Goal: Communication & Community: Share content

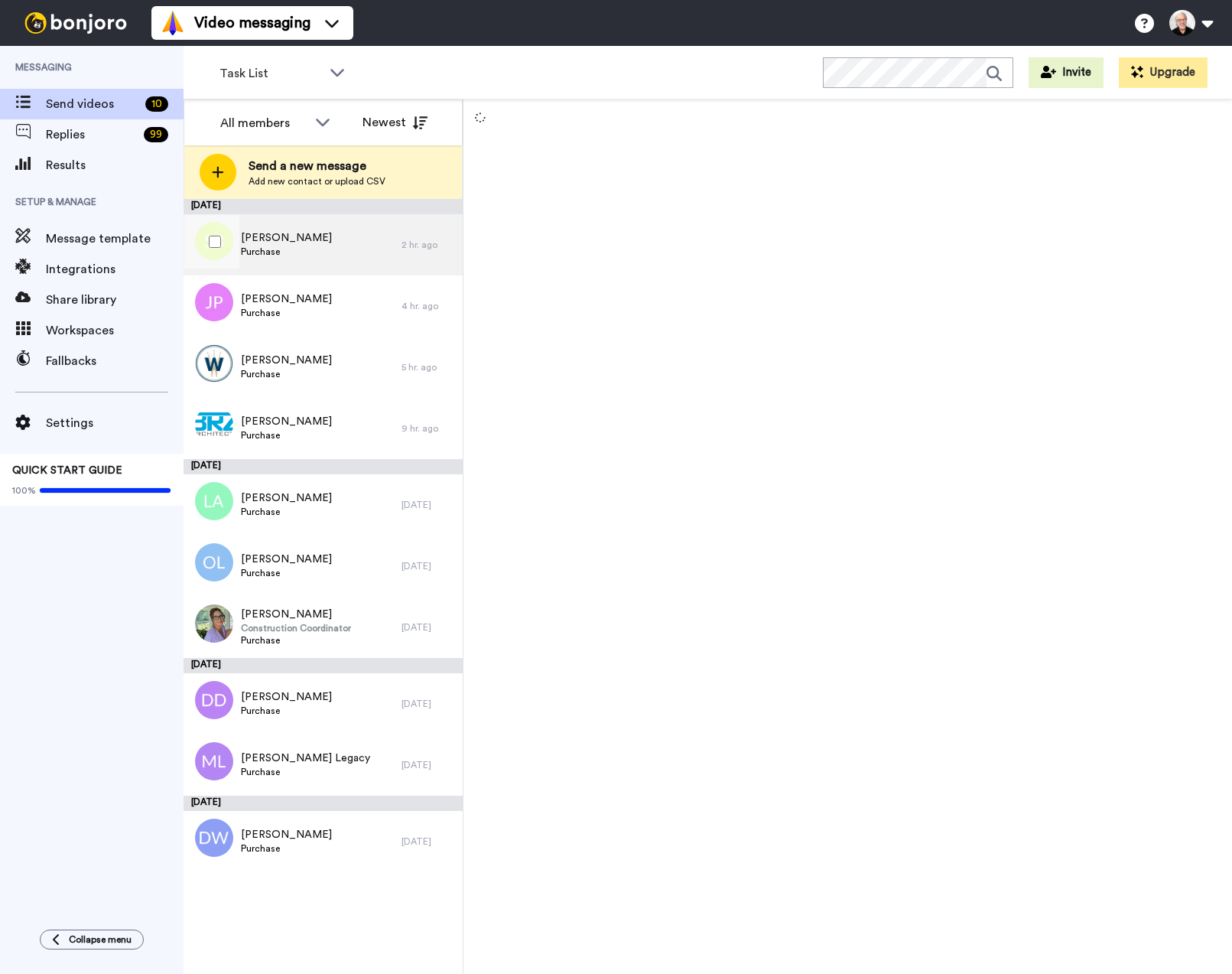
click at [351, 237] on div "Steven Borgeson Purchase" at bounding box center [292, 245] width 218 height 61
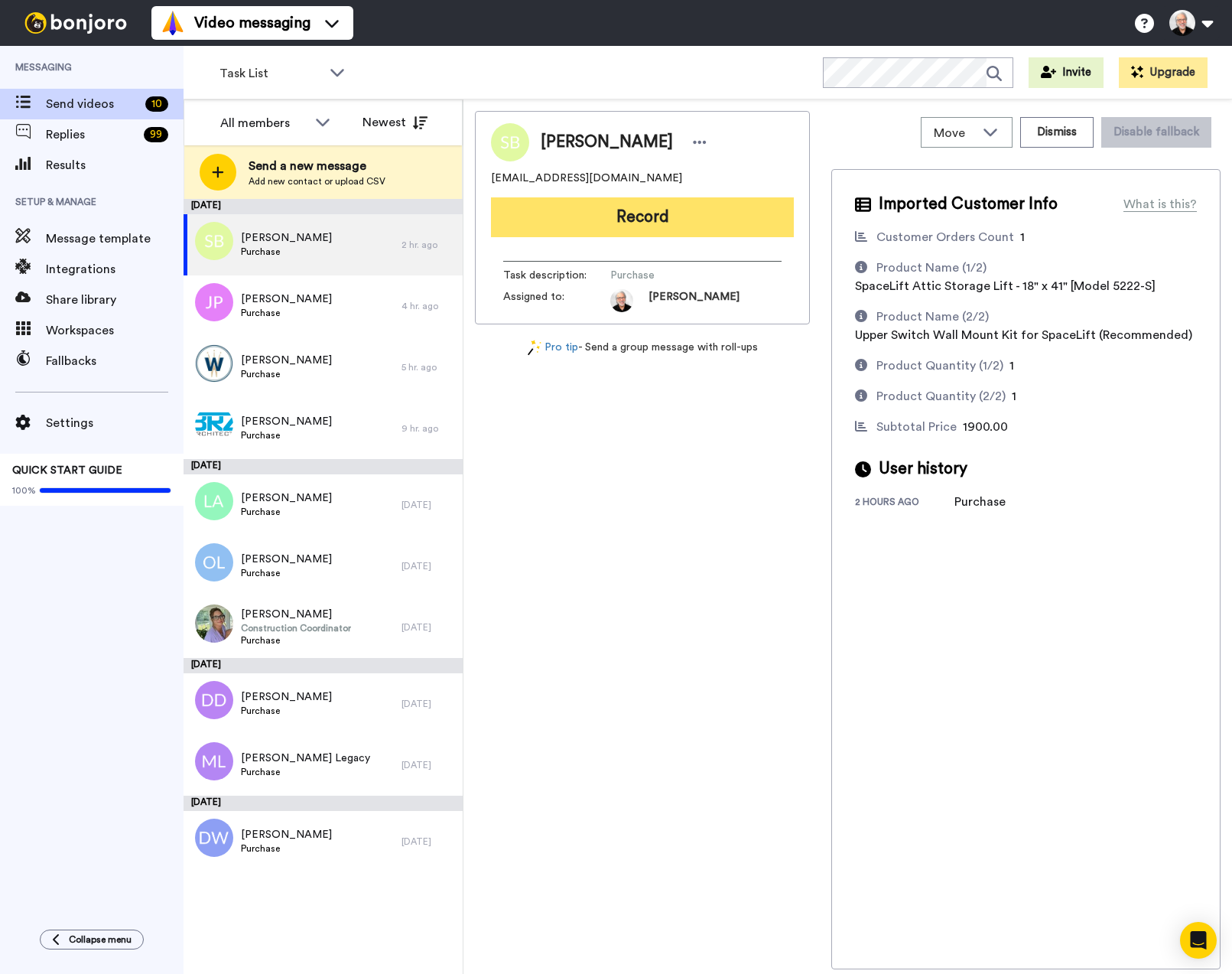
click at [644, 216] on button "Record" at bounding box center [642, 217] width 303 height 40
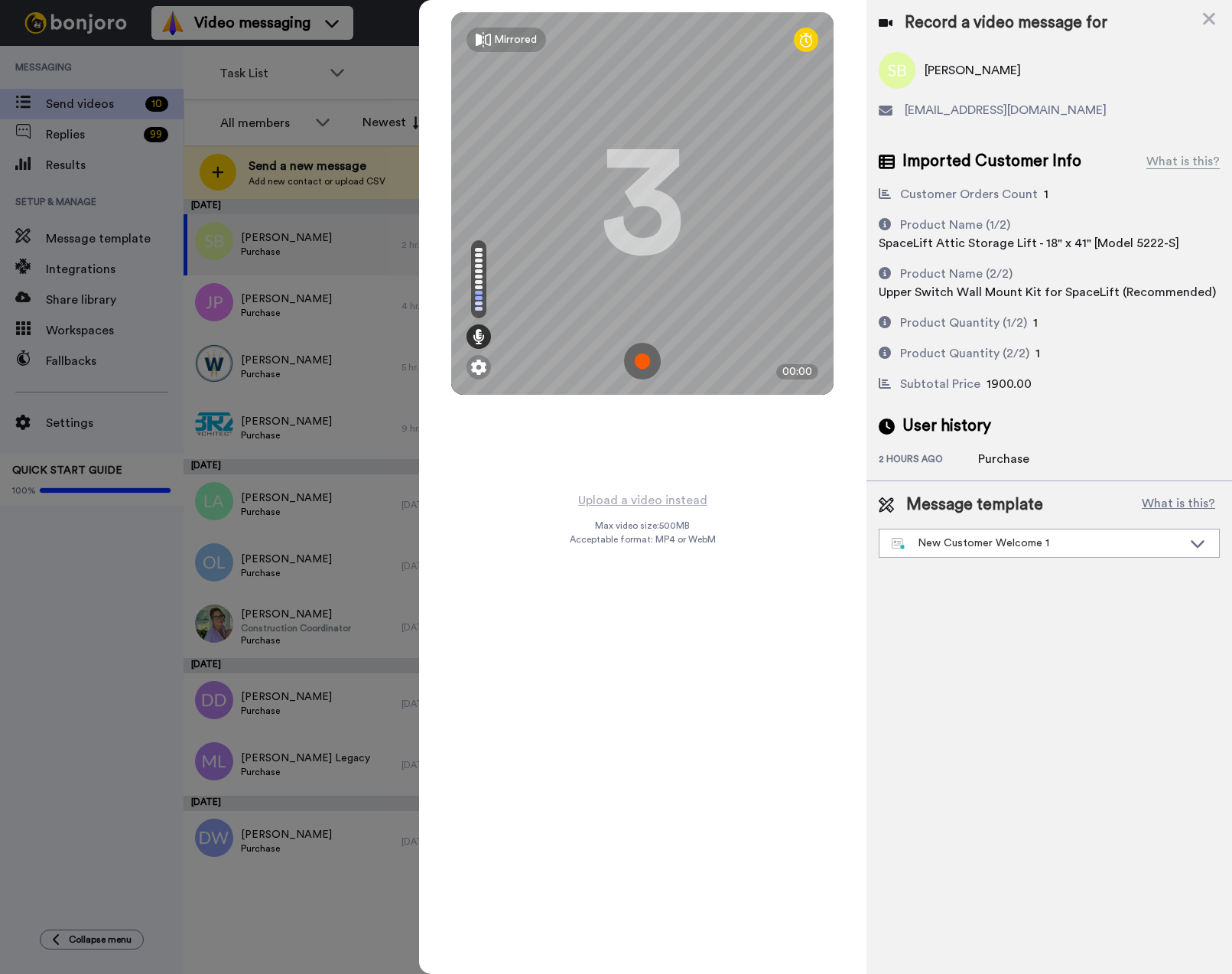
click at [644, 363] on img at bounding box center [642, 361] width 37 height 37
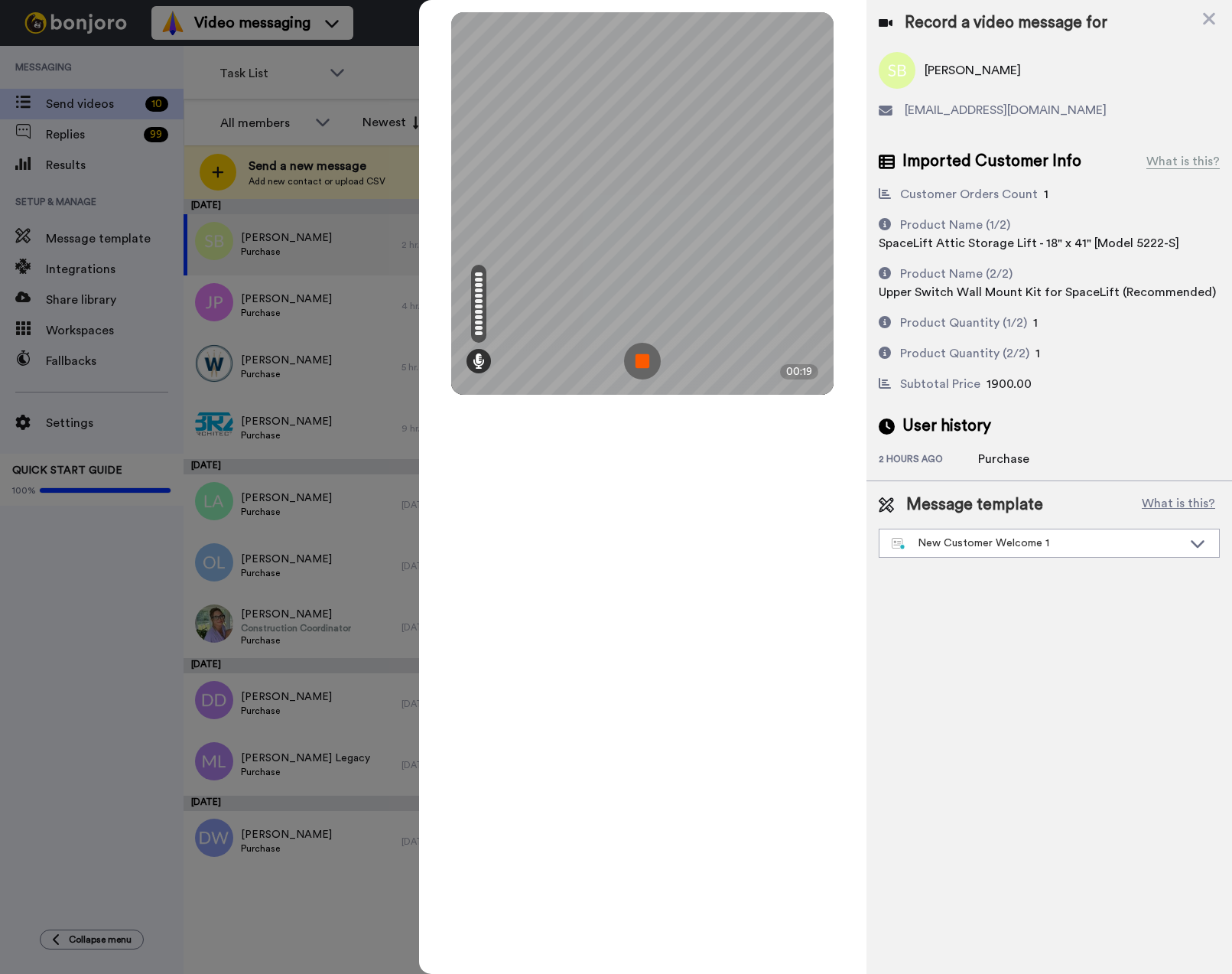
click at [635, 359] on img at bounding box center [642, 361] width 37 height 37
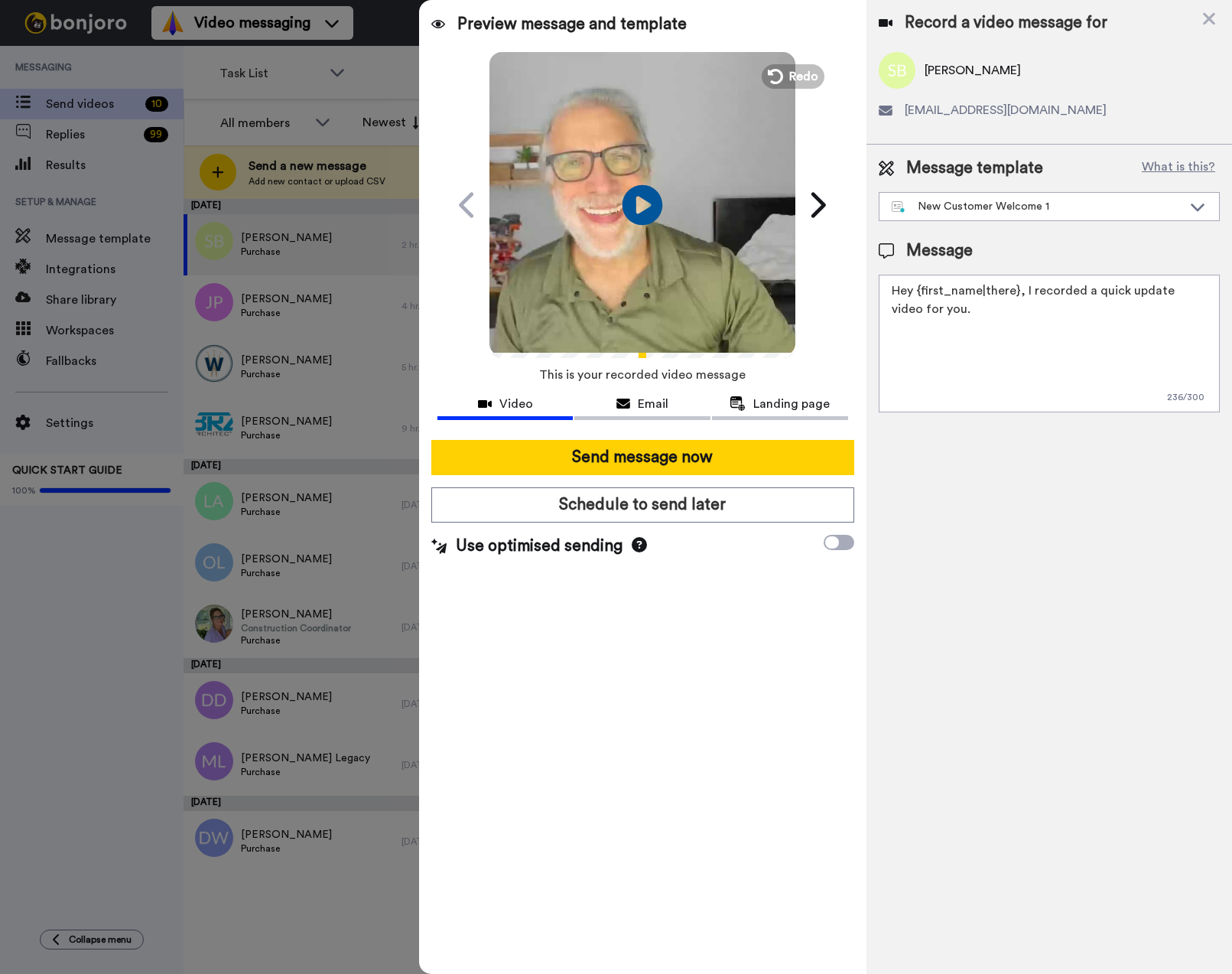
click at [640, 203] on icon "Play/Pause" at bounding box center [643, 204] width 41 height 72
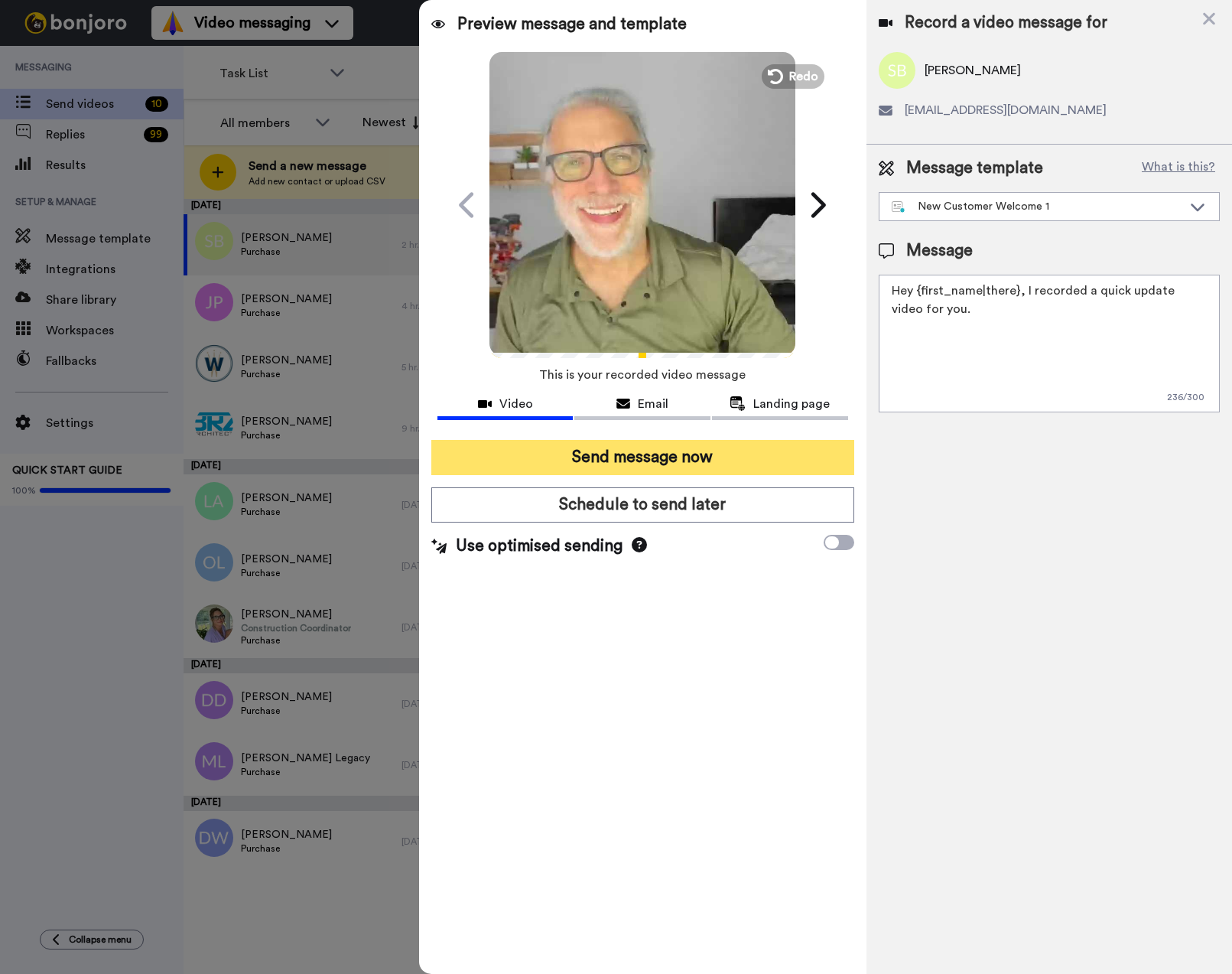
click at [669, 453] on button "Send message now" at bounding box center [642, 457] width 423 height 35
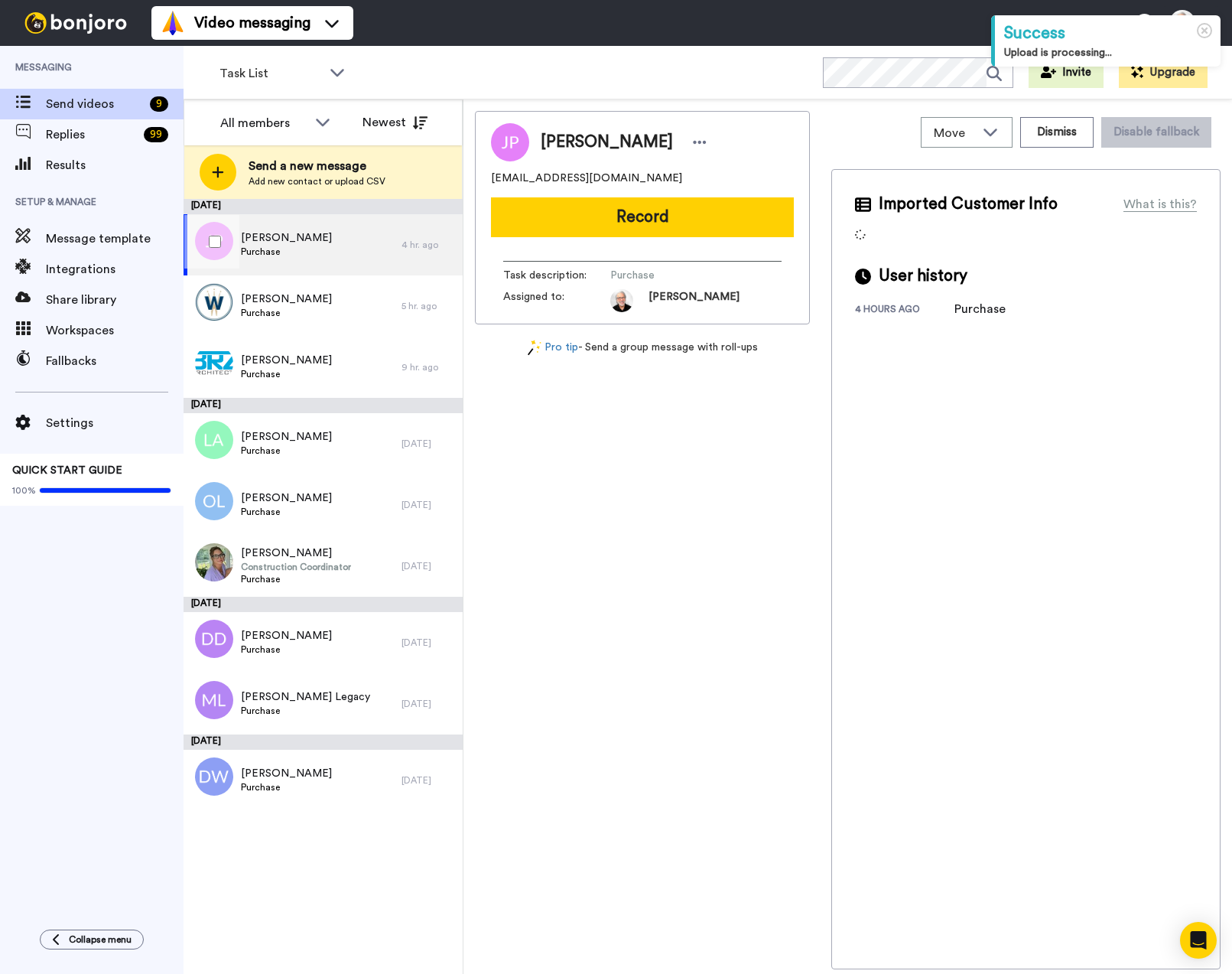
click at [270, 236] on span "[PERSON_NAME]" at bounding box center [286, 238] width 91 height 15
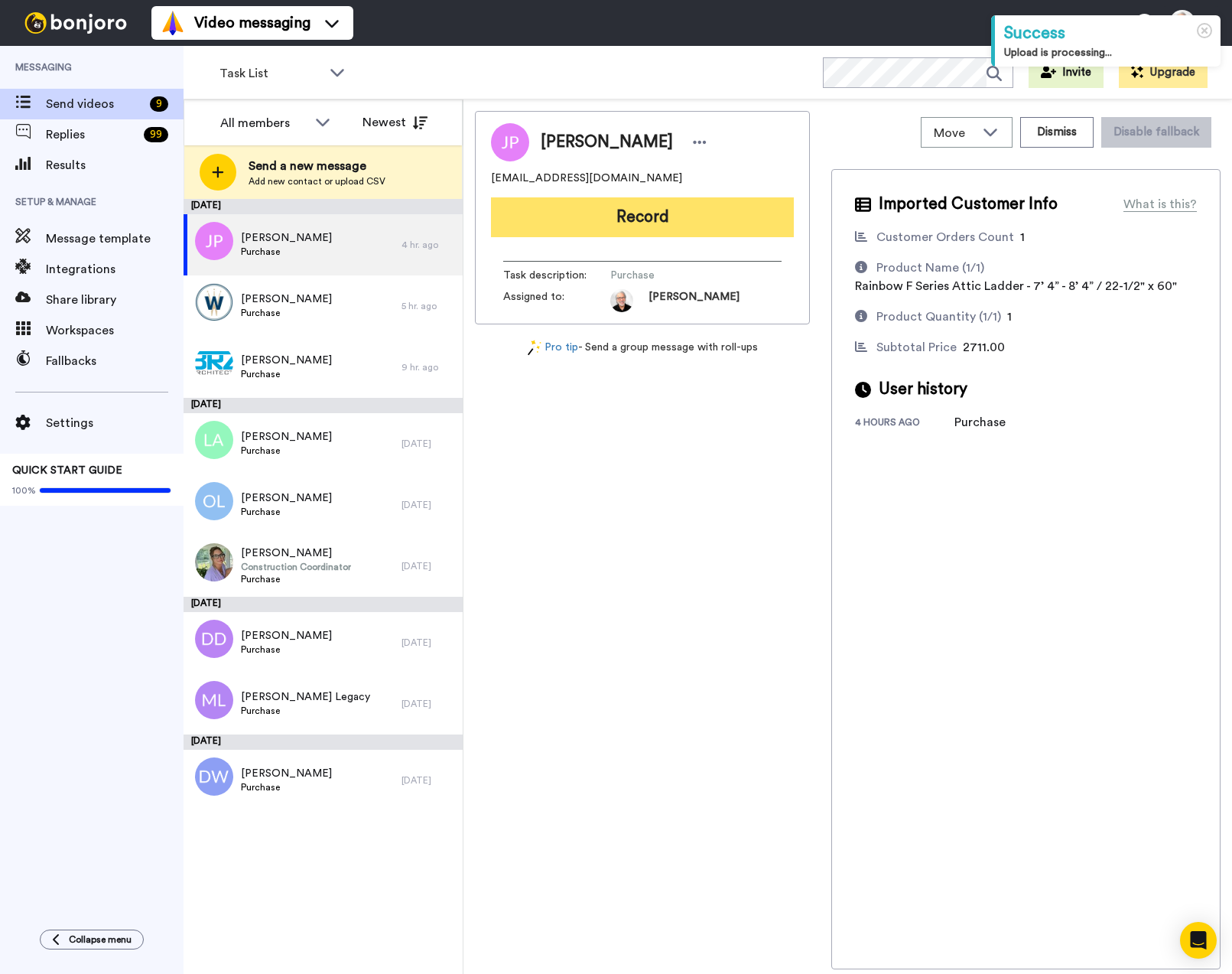
click at [652, 216] on button "Record" at bounding box center [642, 217] width 303 height 40
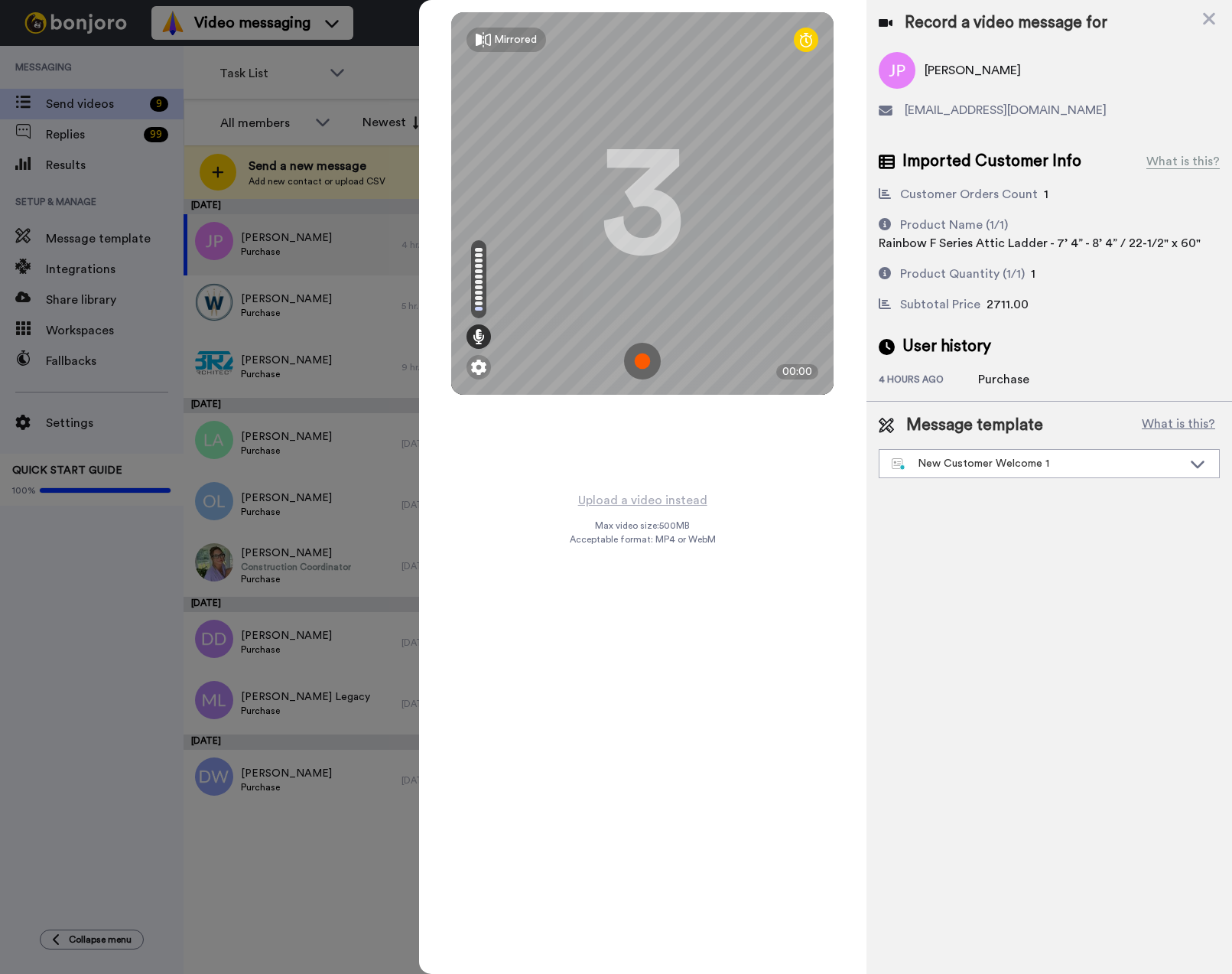
click at [633, 355] on img at bounding box center [642, 361] width 37 height 37
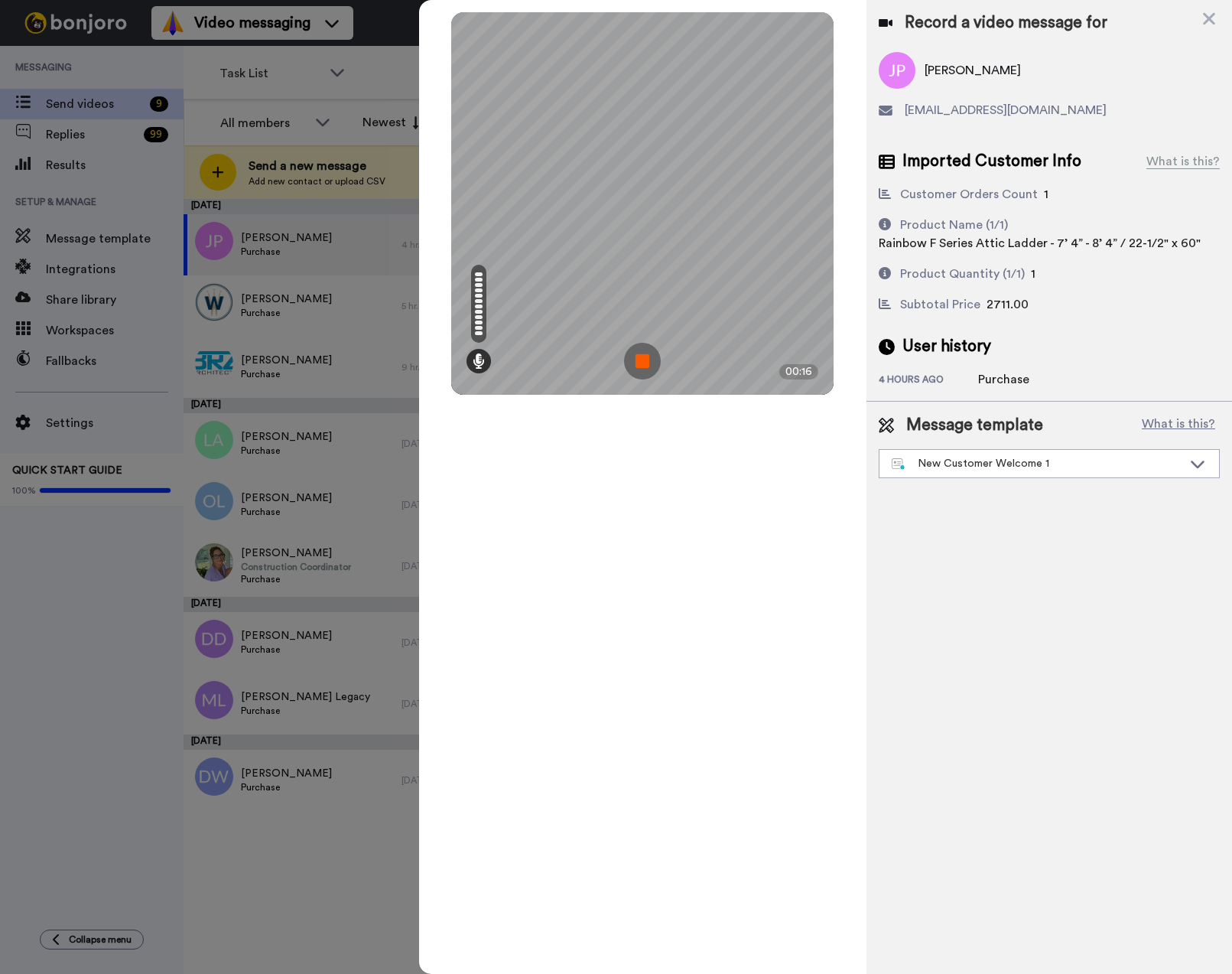
click at [639, 351] on img at bounding box center [642, 361] width 37 height 37
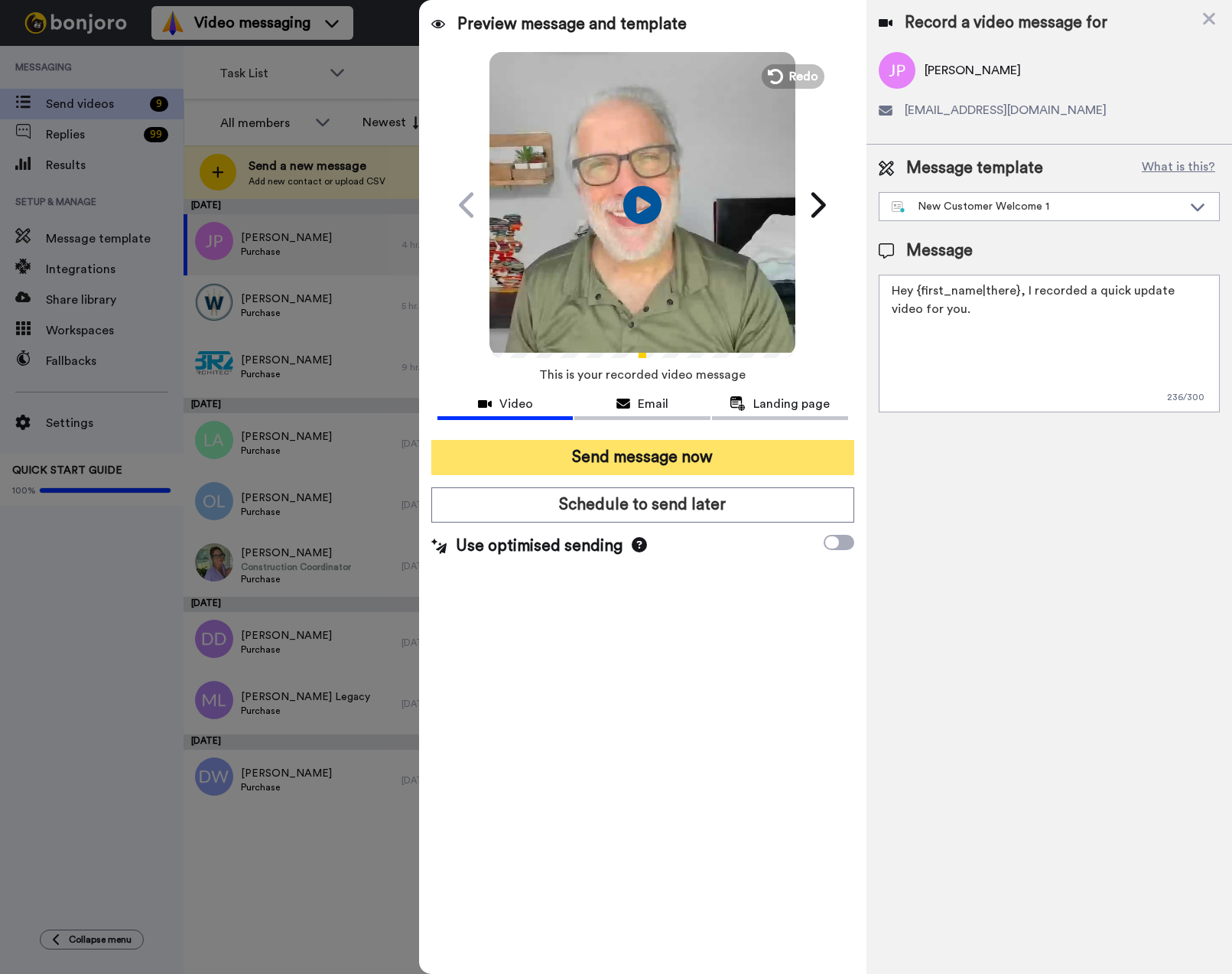
click at [644, 450] on button "Send message now" at bounding box center [642, 457] width 423 height 35
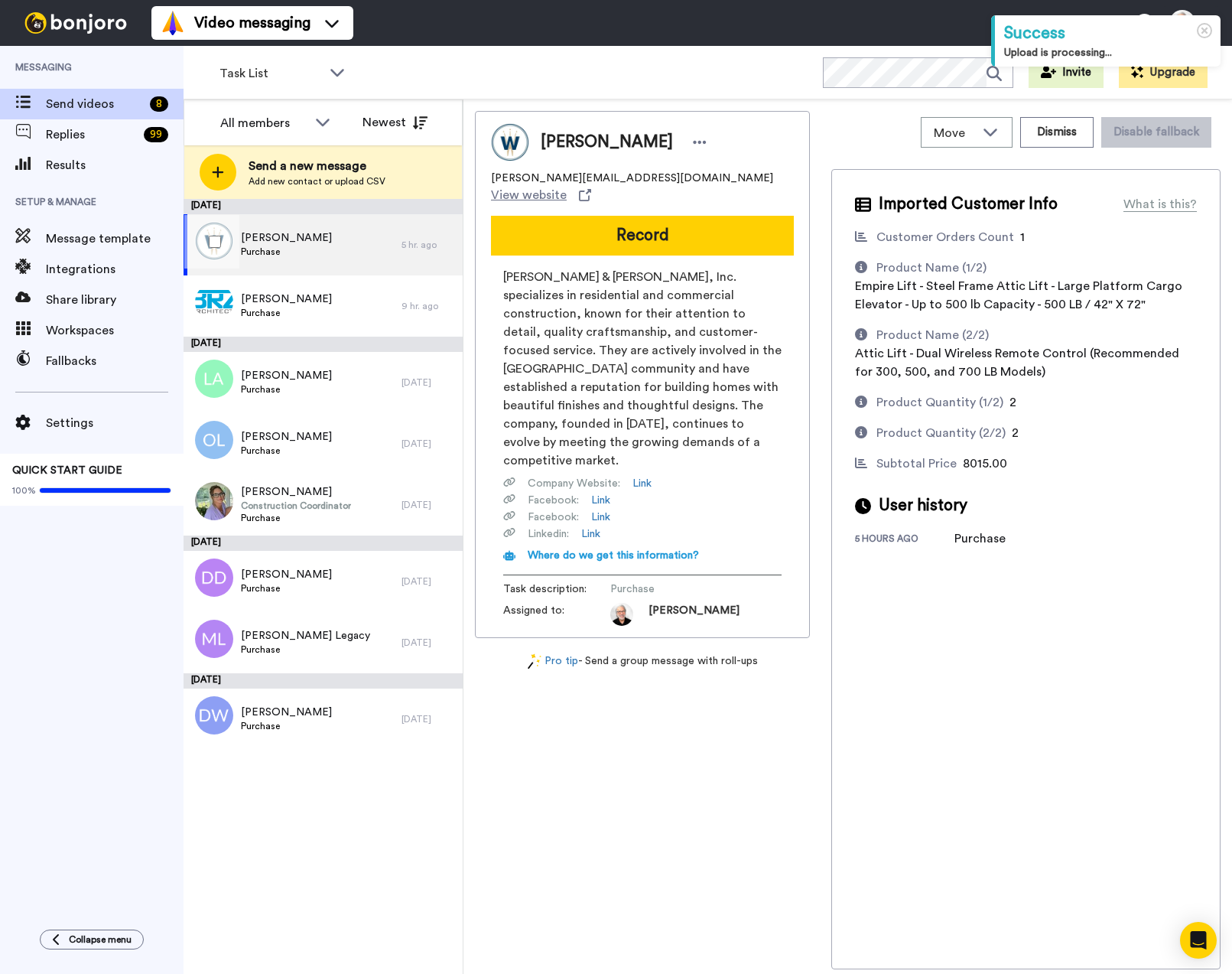
click at [261, 236] on span "[PERSON_NAME]" at bounding box center [286, 238] width 91 height 15
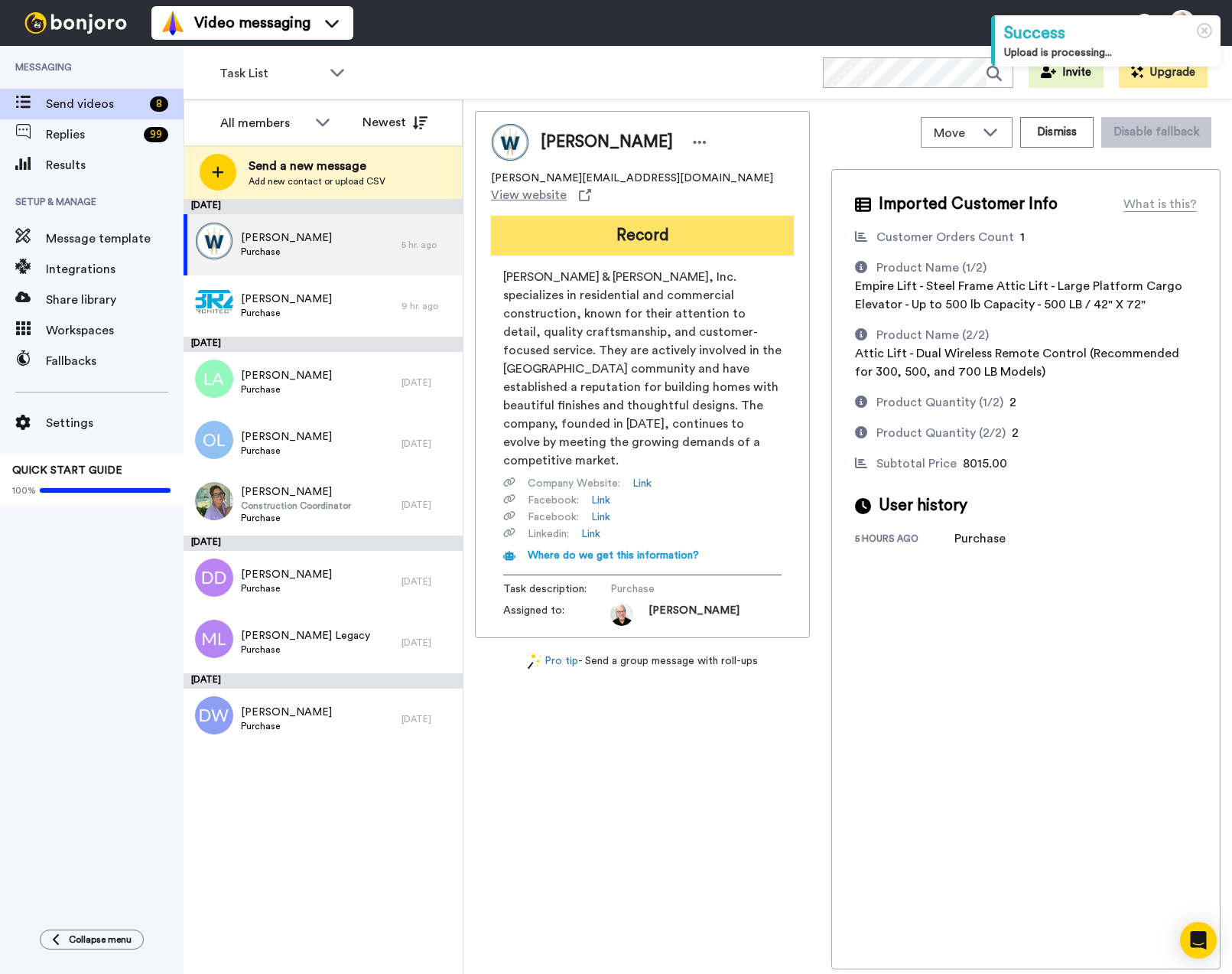
click at [650, 216] on button "Record" at bounding box center [642, 236] width 303 height 40
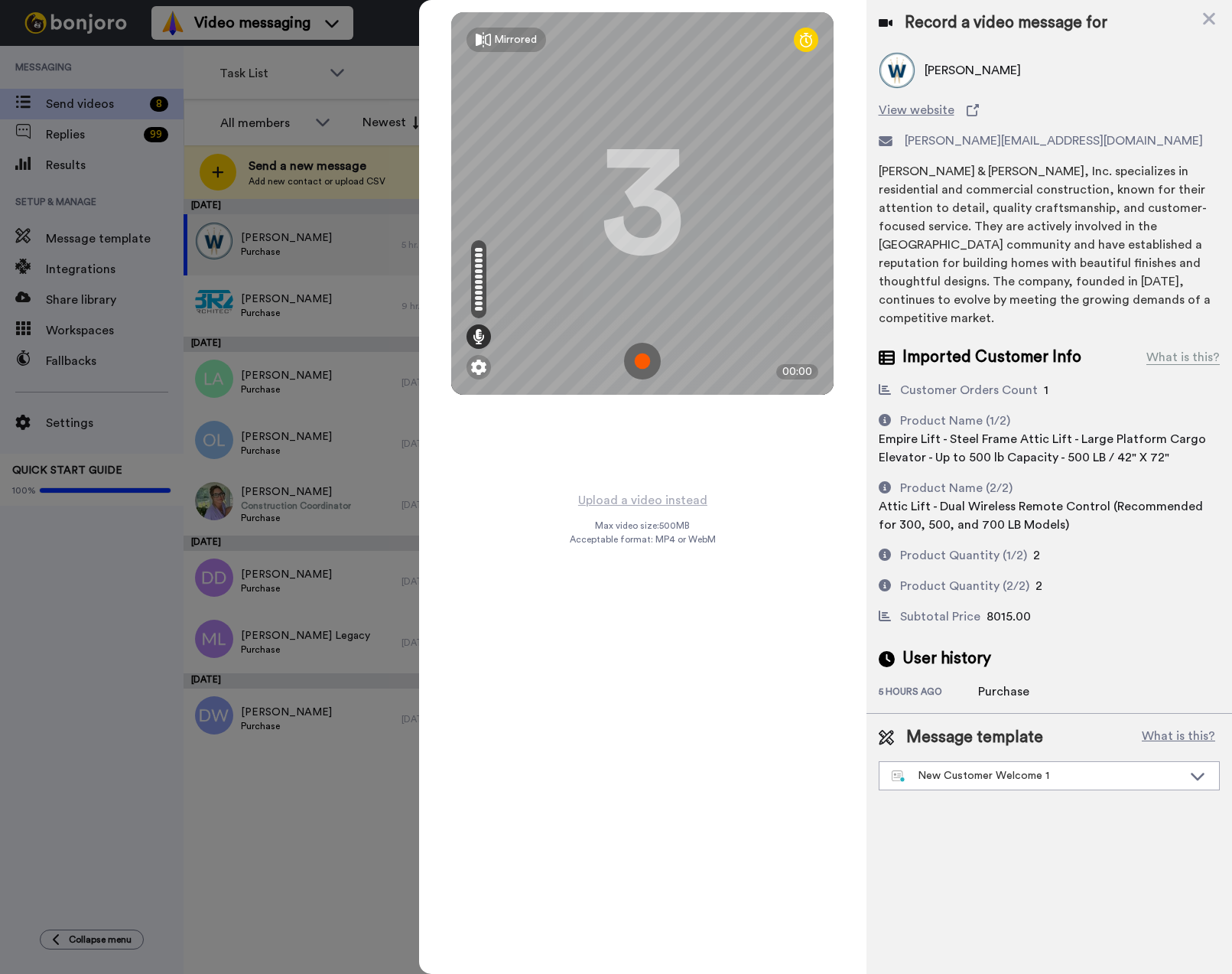
click at [649, 366] on img at bounding box center [642, 361] width 37 height 37
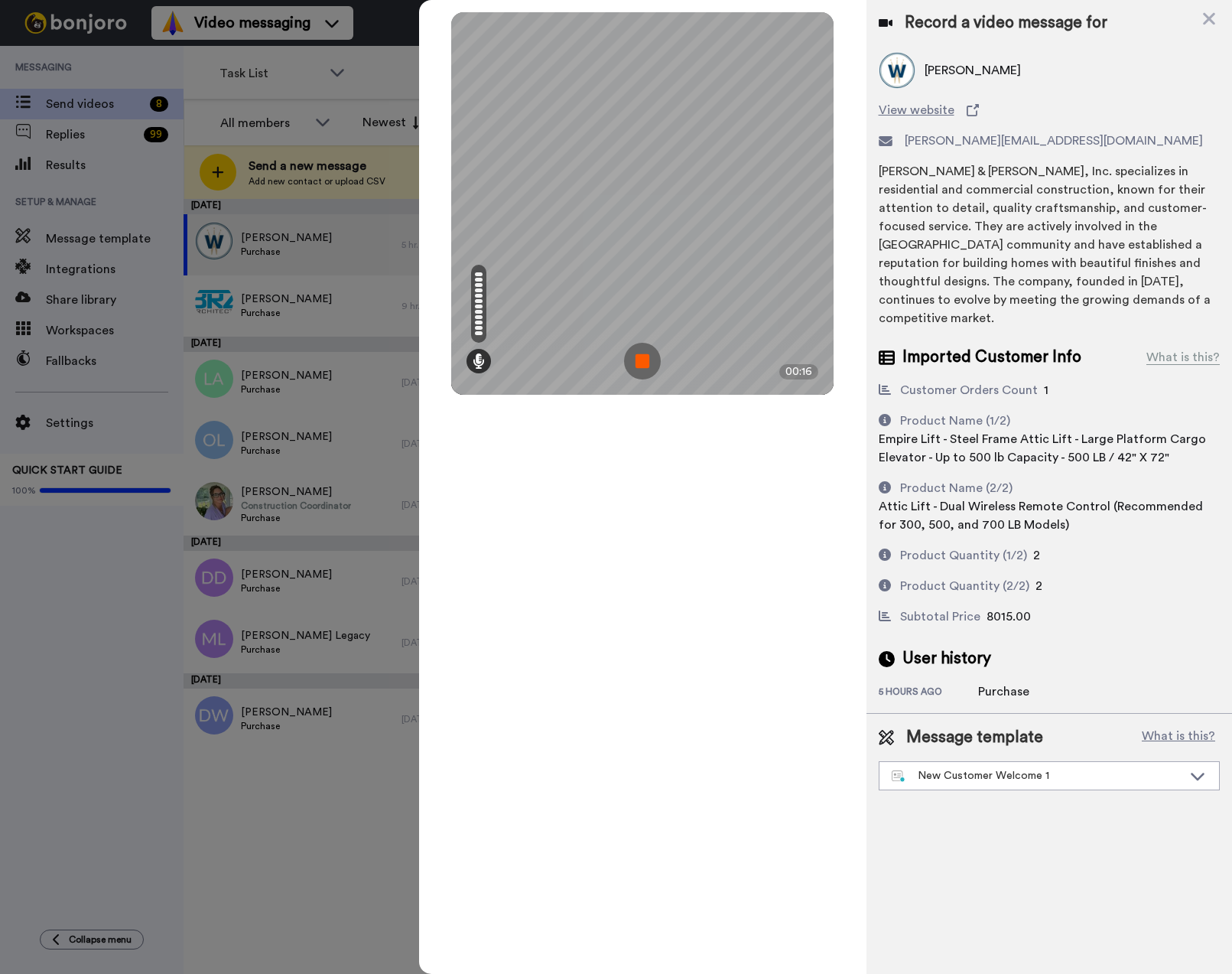
click at [642, 361] on img at bounding box center [642, 361] width 37 height 37
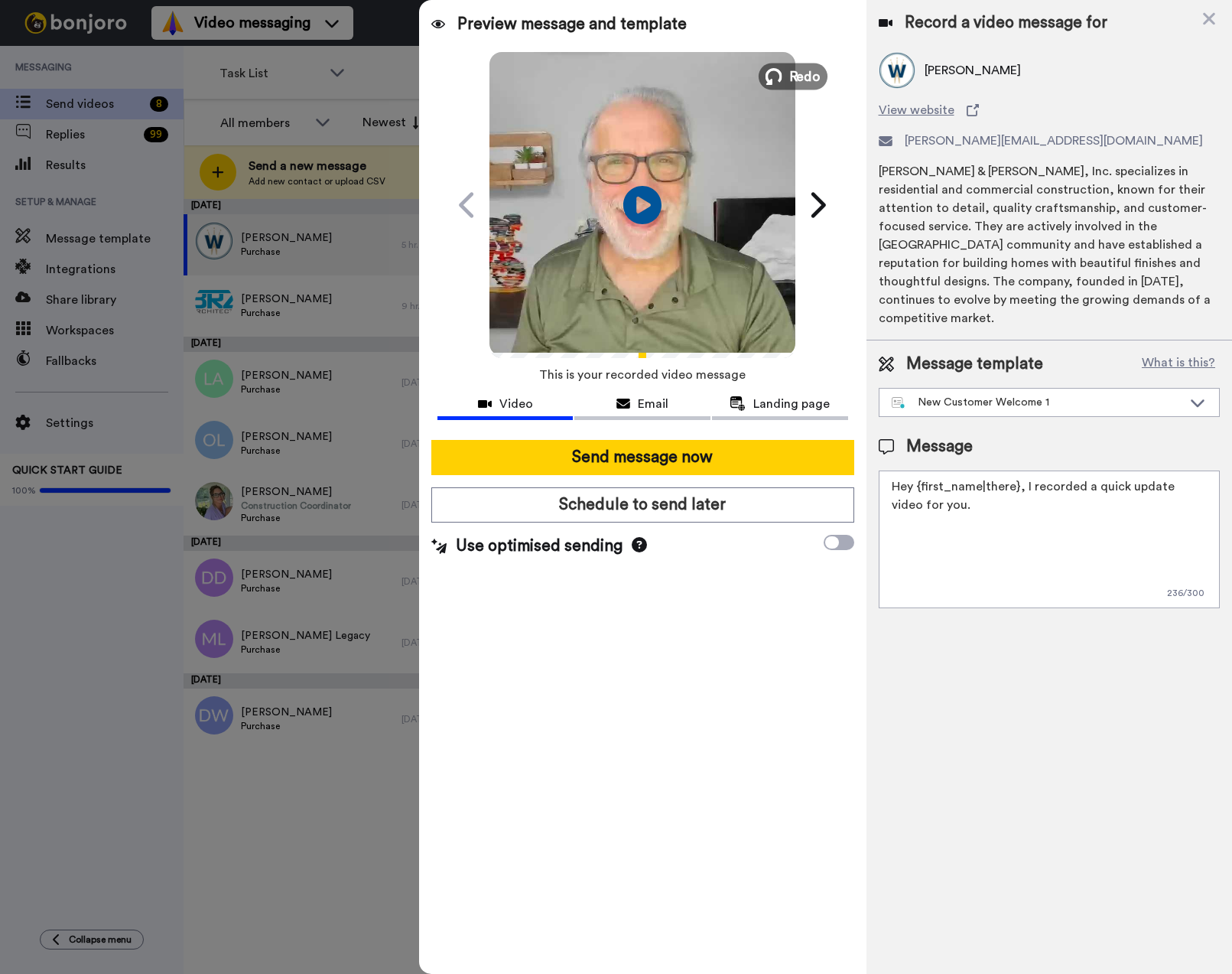
click at [792, 67] on span "Redo" at bounding box center [805, 75] width 32 height 20
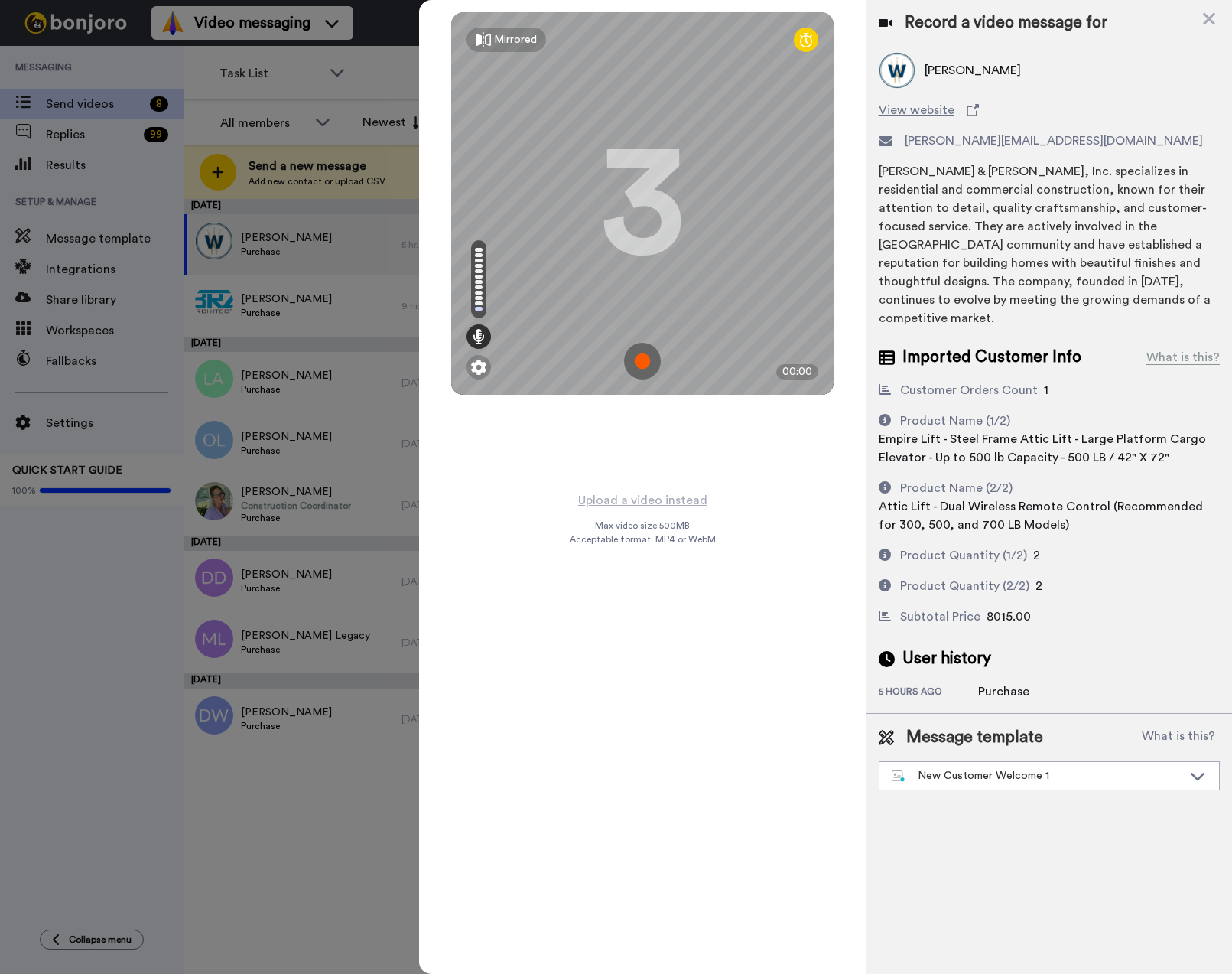
click at [643, 355] on img at bounding box center [642, 361] width 37 height 37
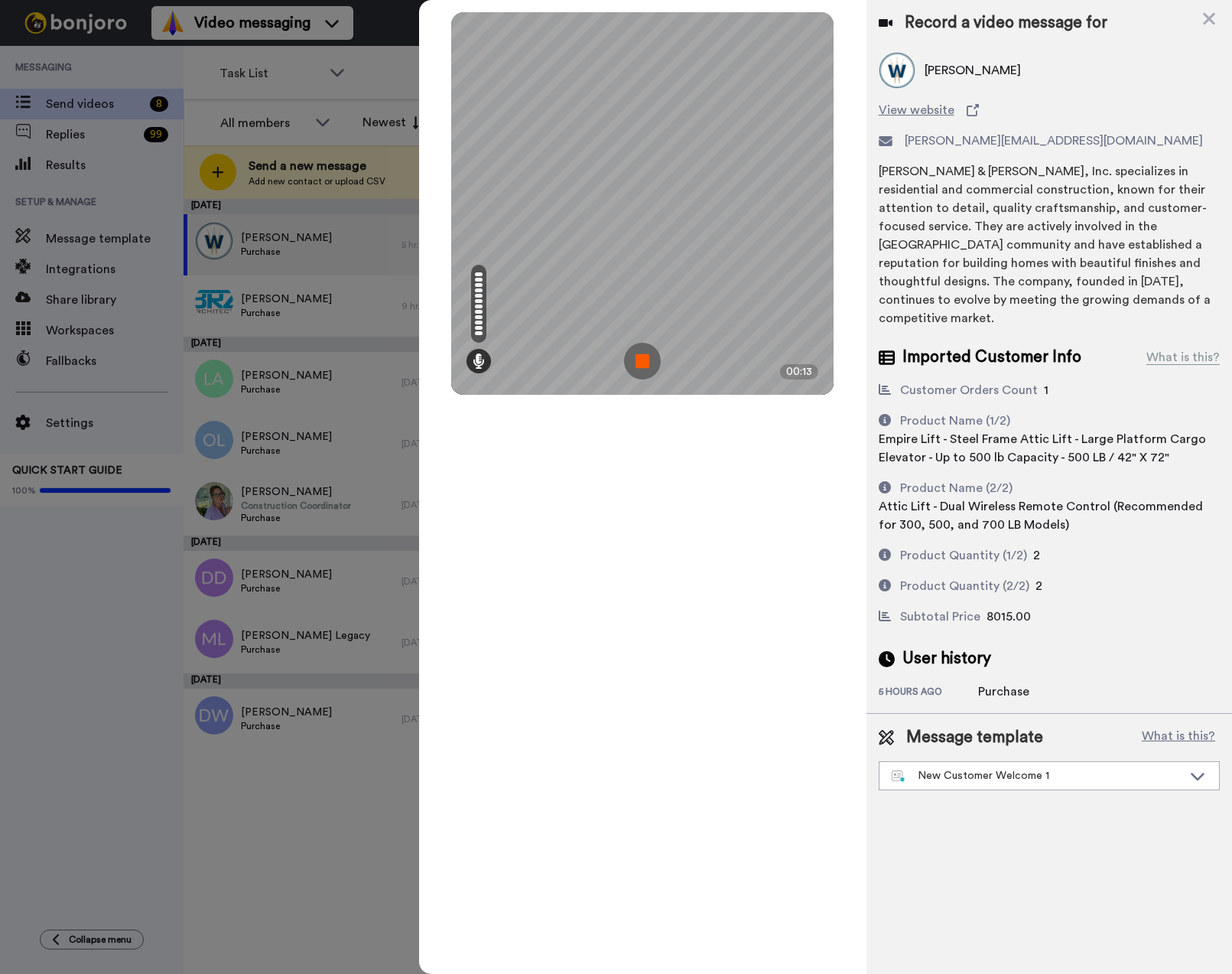
click at [642, 353] on img at bounding box center [642, 361] width 37 height 37
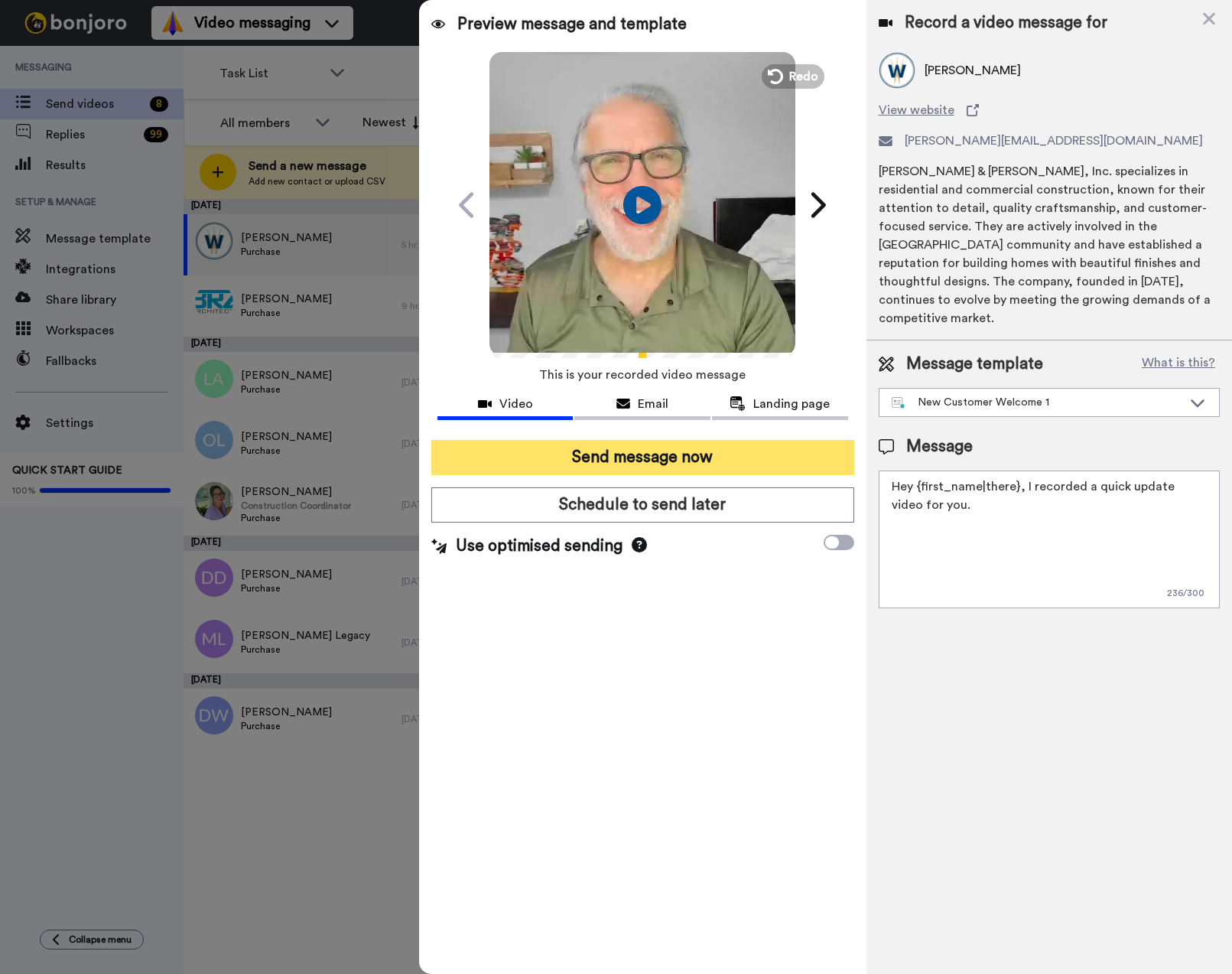
click at [634, 452] on button "Send message now" at bounding box center [642, 457] width 423 height 35
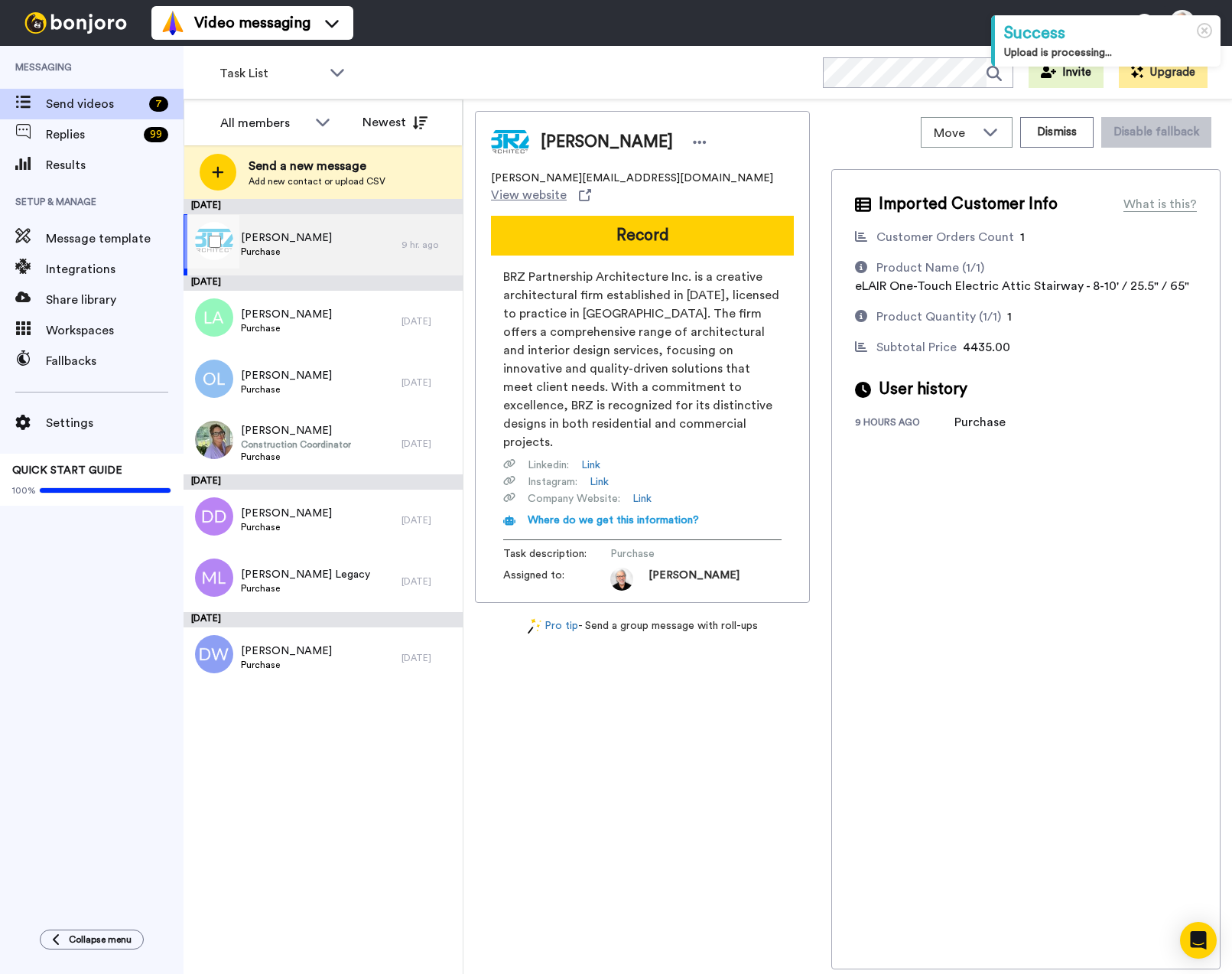
click at [292, 239] on span "[PERSON_NAME]" at bounding box center [286, 238] width 91 height 15
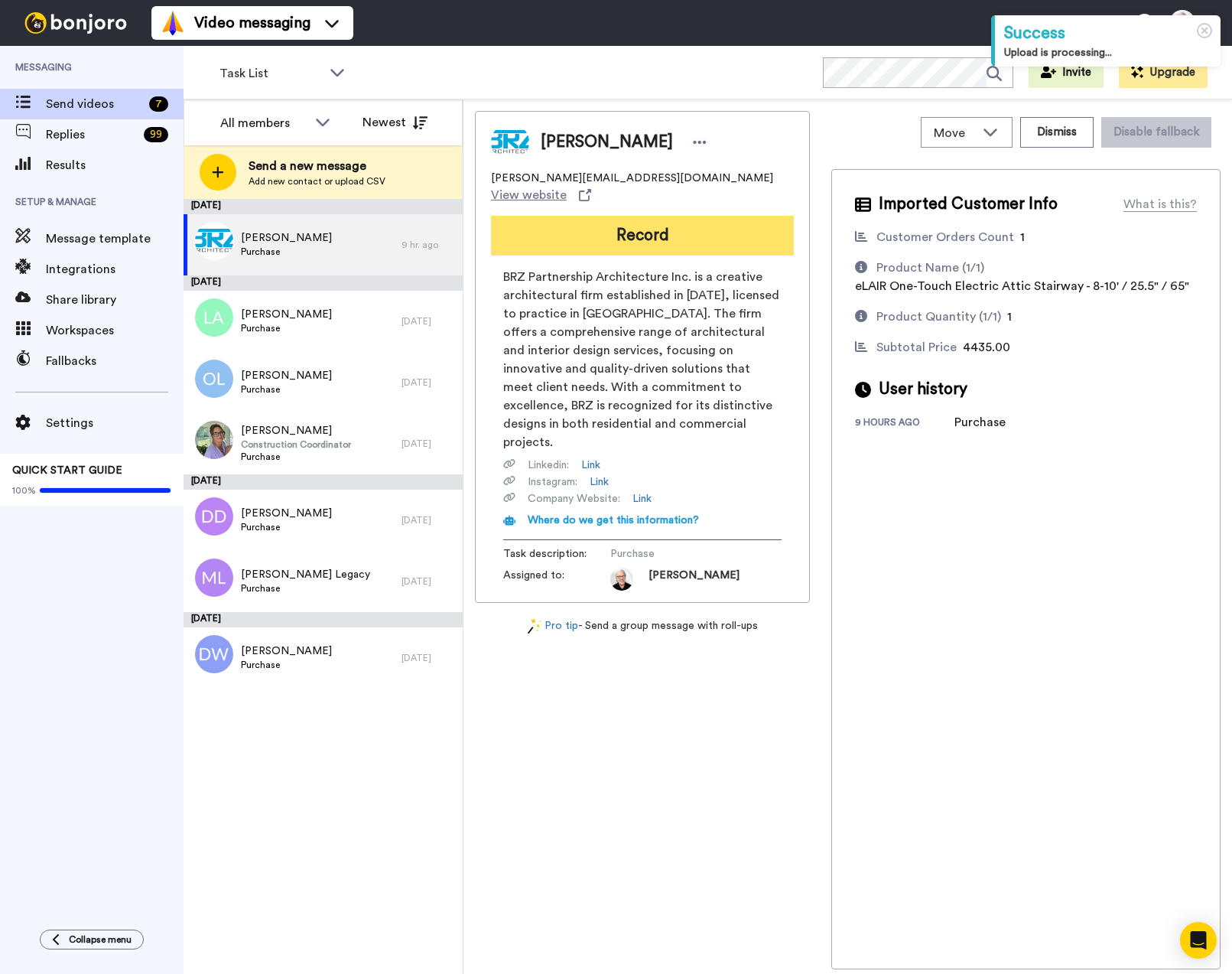
click at [647, 219] on button "Record" at bounding box center [642, 236] width 303 height 40
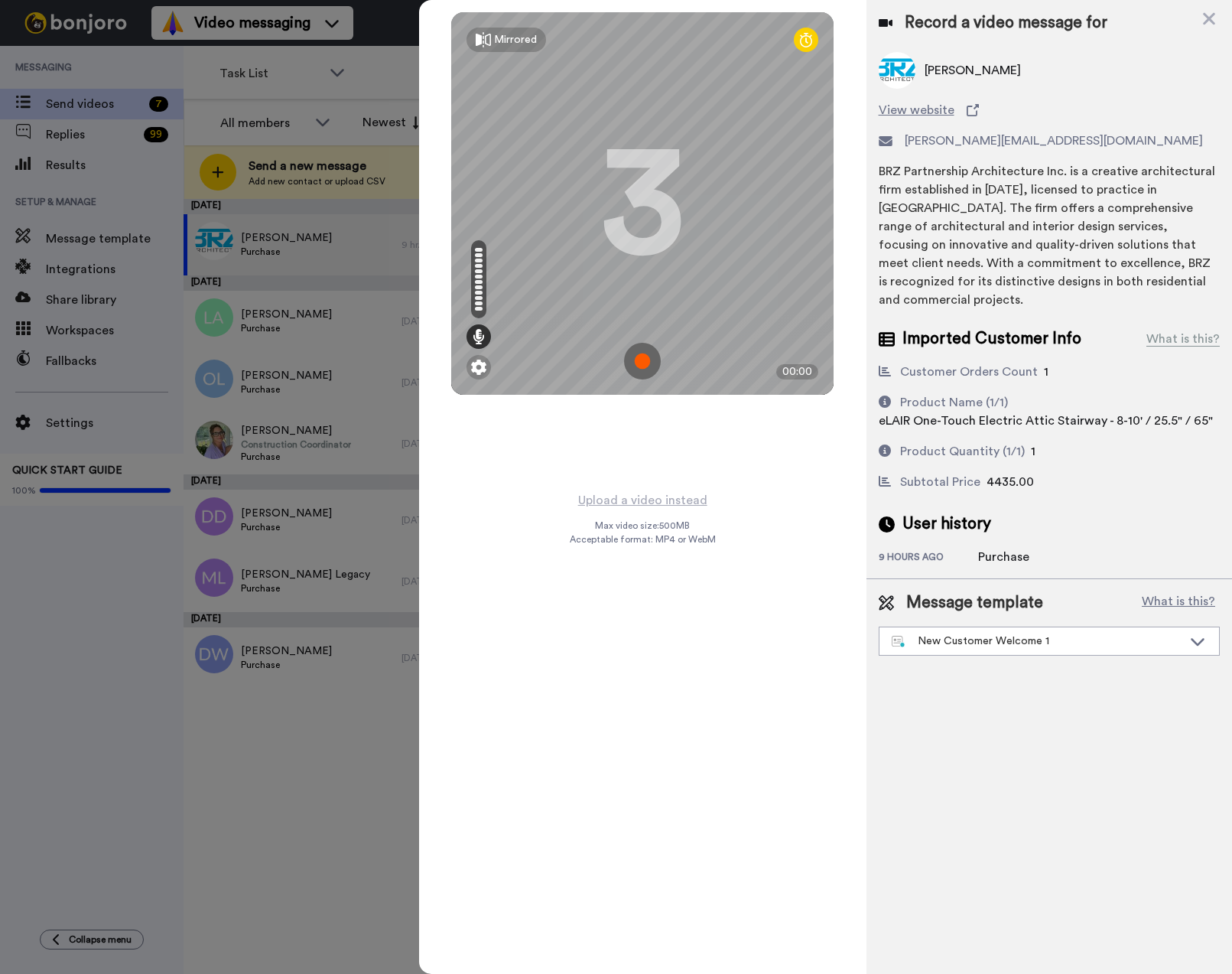
click at [631, 360] on img at bounding box center [642, 361] width 37 height 37
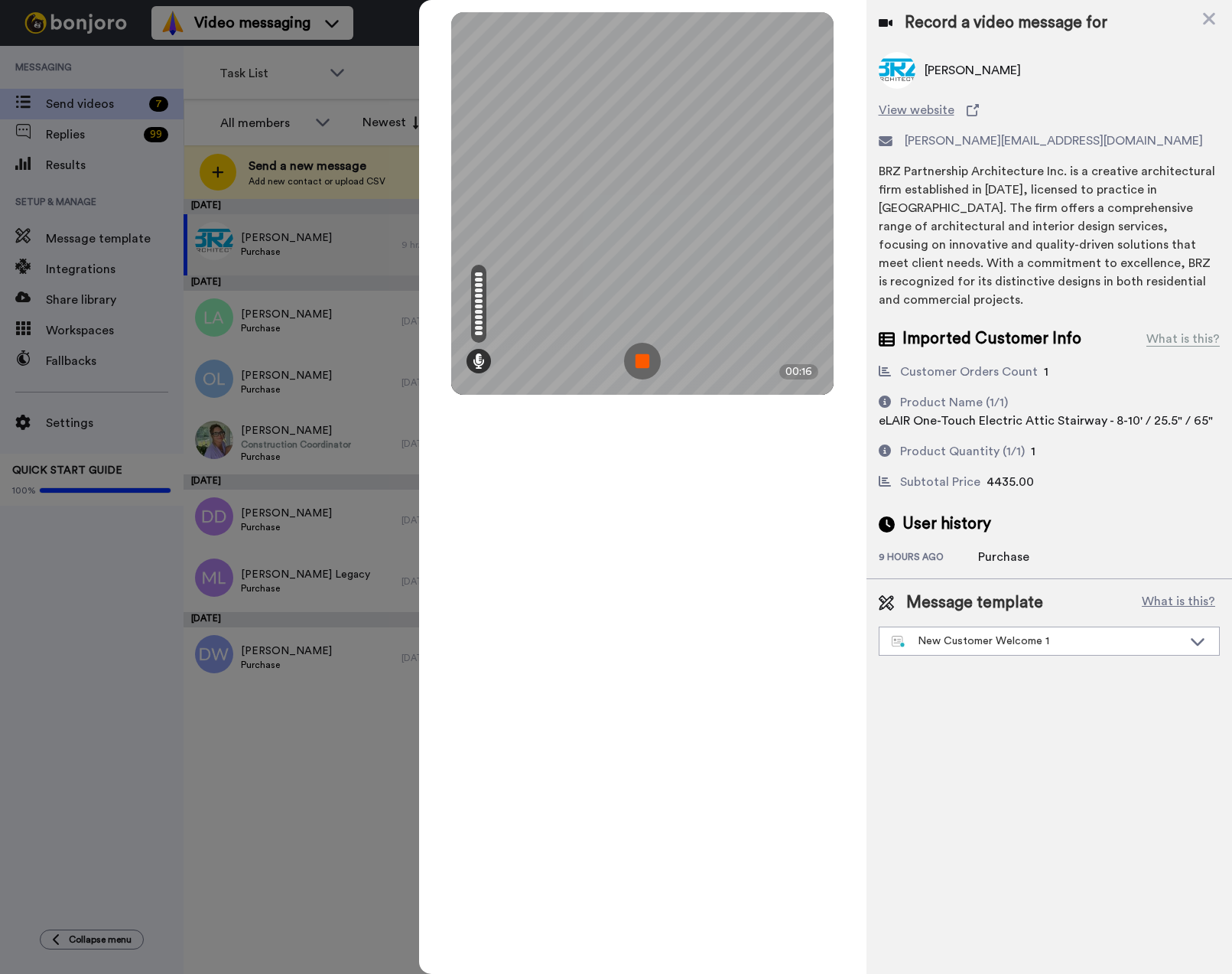
click at [643, 357] on img at bounding box center [642, 361] width 37 height 37
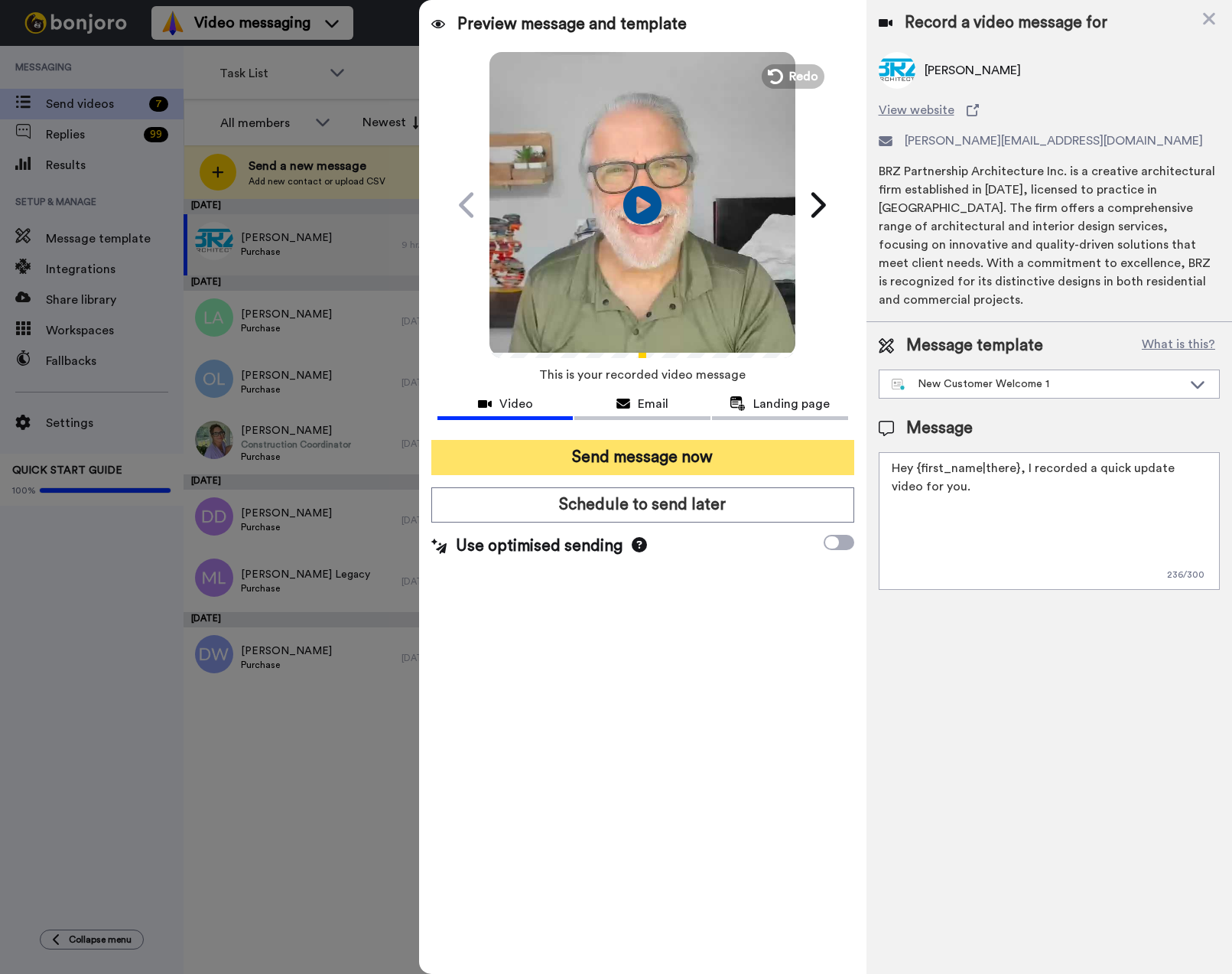
click at [650, 457] on button "Send message now" at bounding box center [642, 457] width 423 height 35
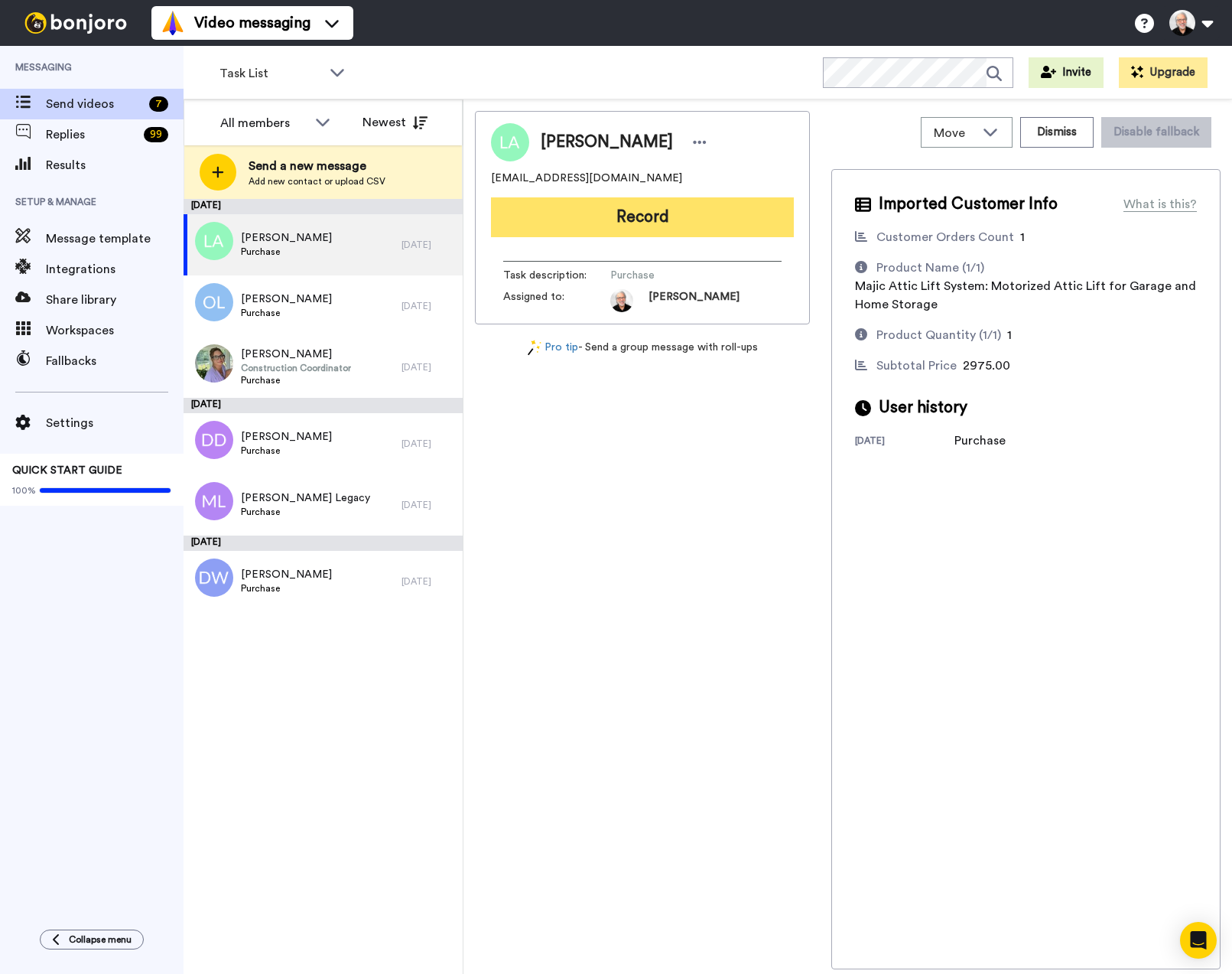
click at [665, 217] on button "Record" at bounding box center [642, 217] width 303 height 40
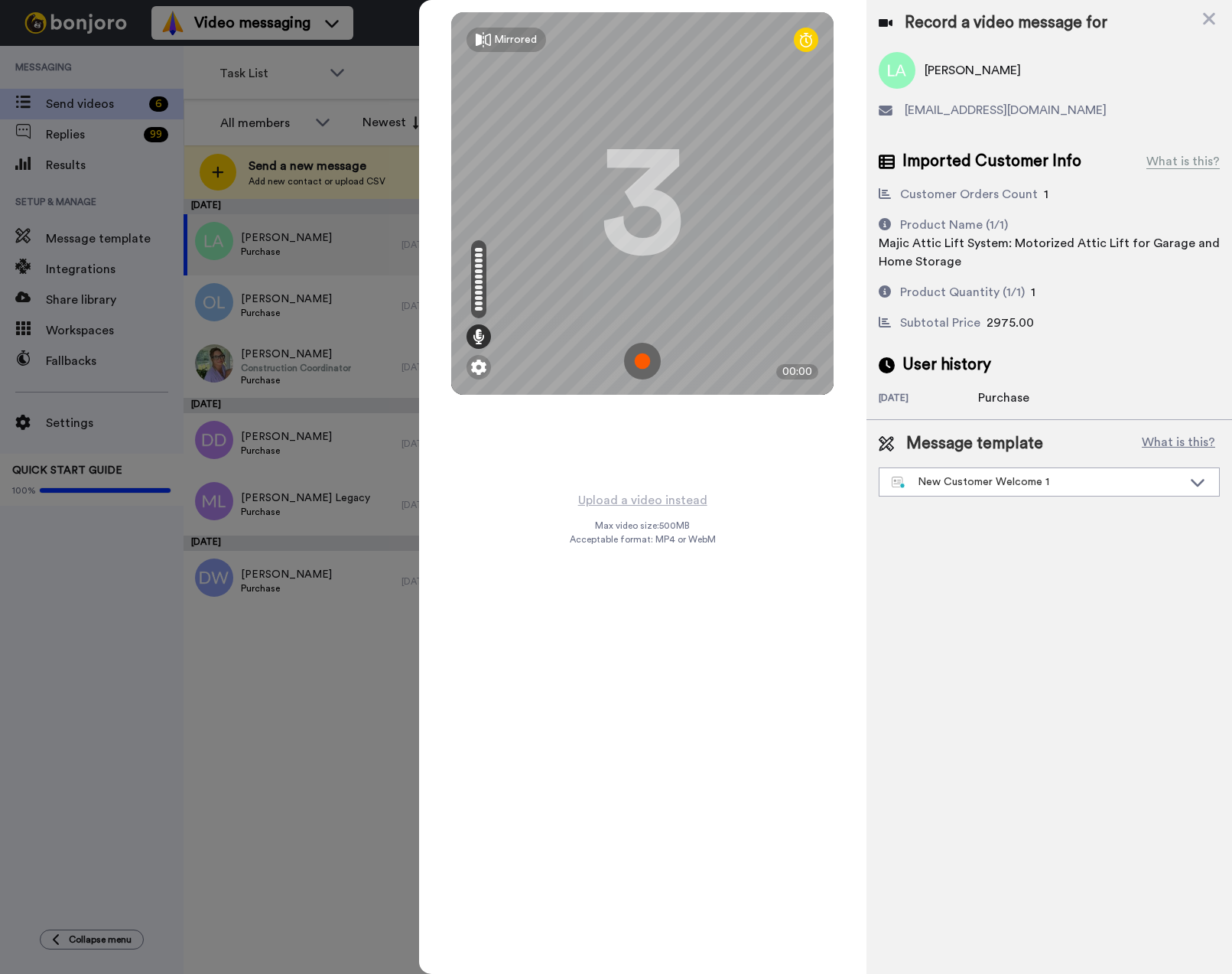
click at [640, 359] on img at bounding box center [642, 361] width 37 height 37
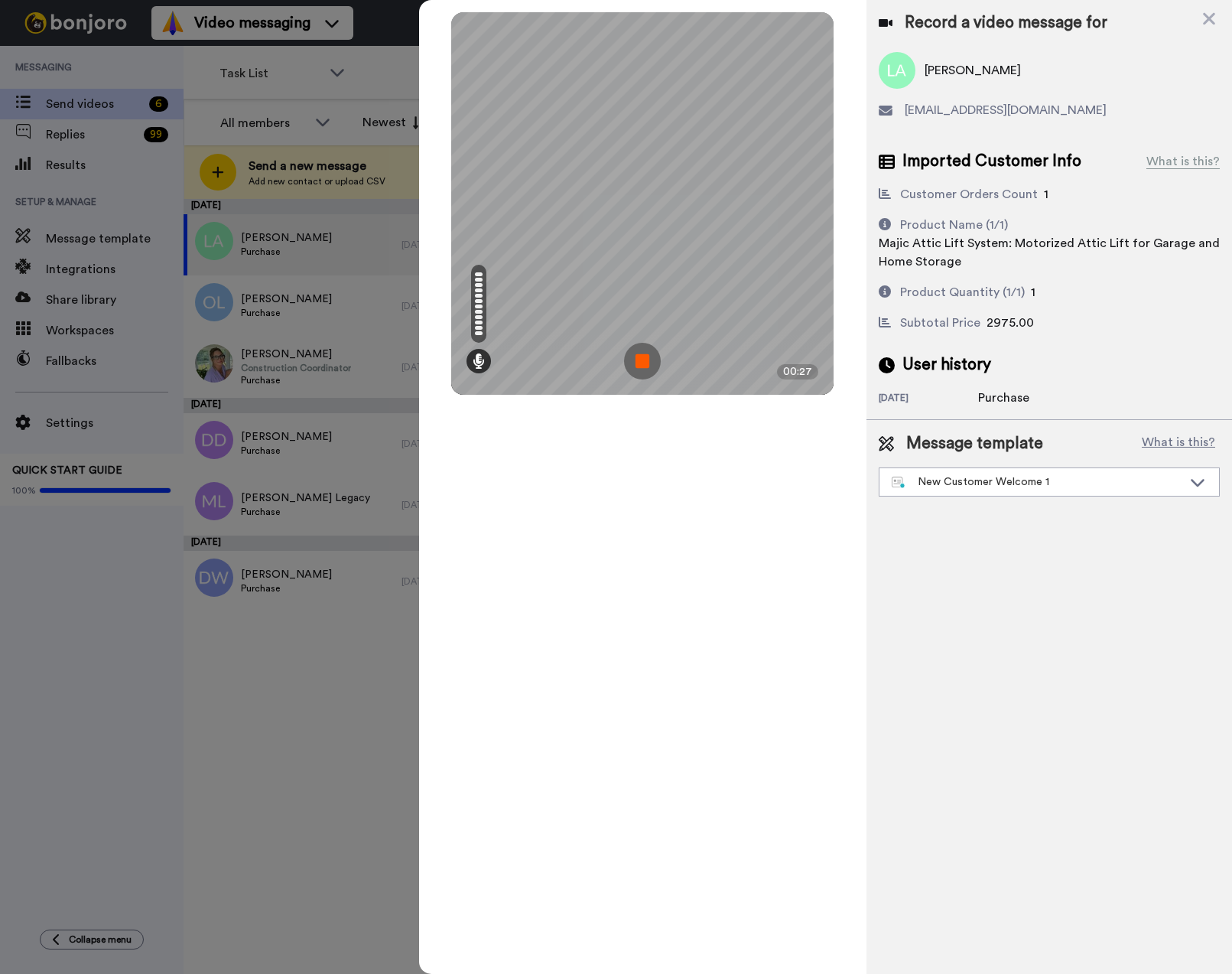
click at [649, 360] on img at bounding box center [642, 361] width 37 height 37
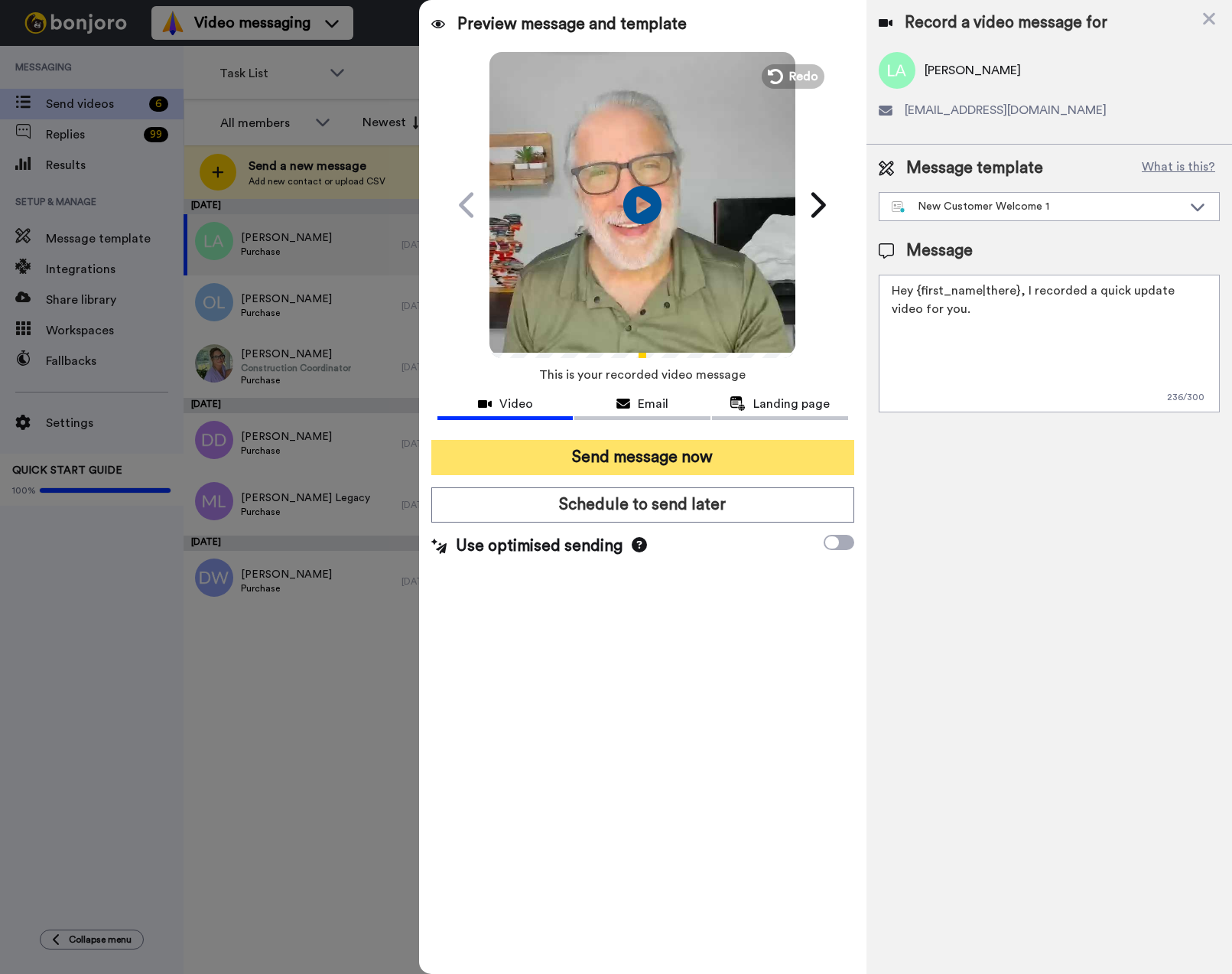
click at [634, 464] on button "Send message now" at bounding box center [642, 457] width 423 height 35
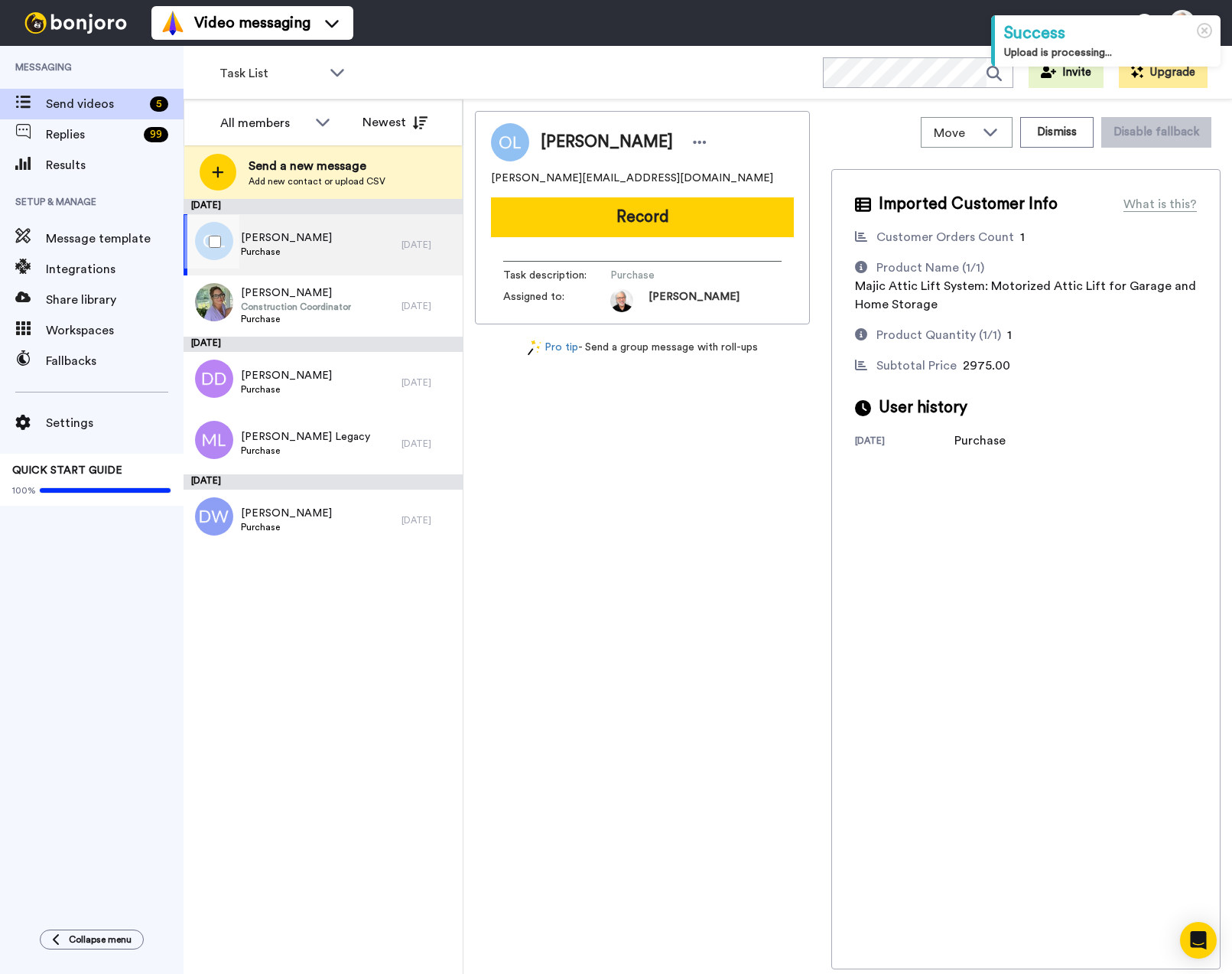
click at [273, 236] on span "[PERSON_NAME]" at bounding box center [286, 238] width 91 height 15
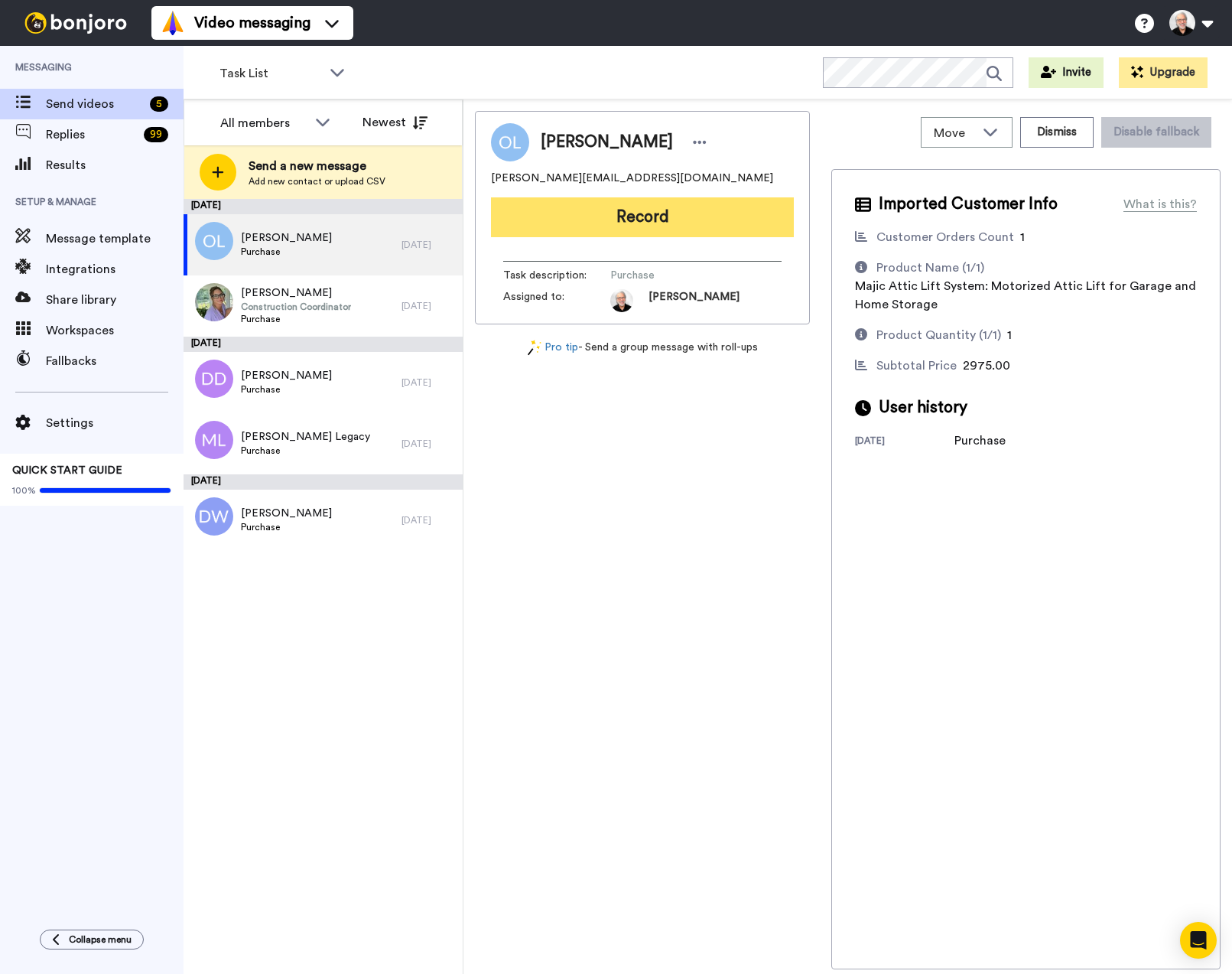
click at [625, 219] on button "Record" at bounding box center [642, 217] width 303 height 40
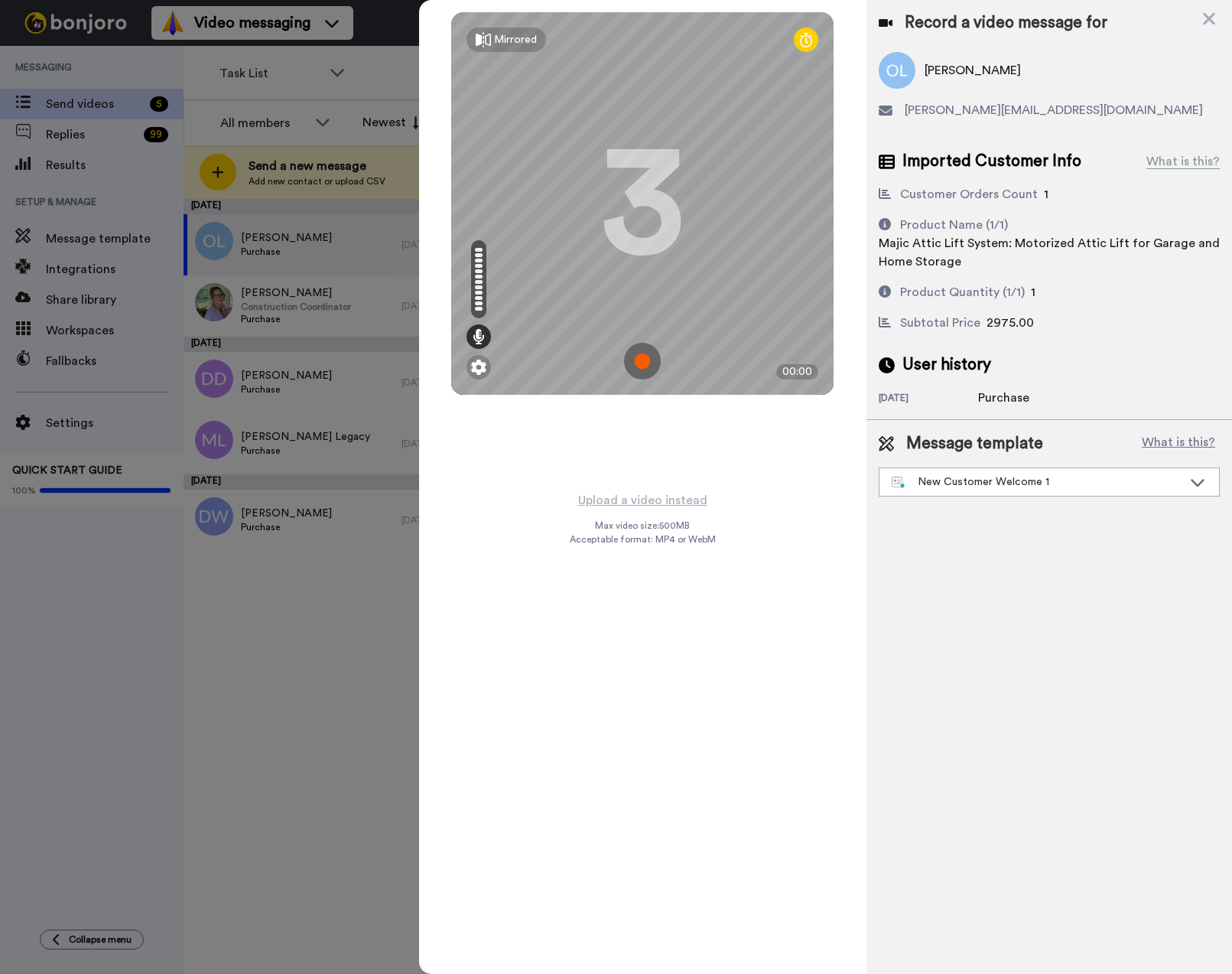
click at [641, 361] on img at bounding box center [642, 361] width 37 height 37
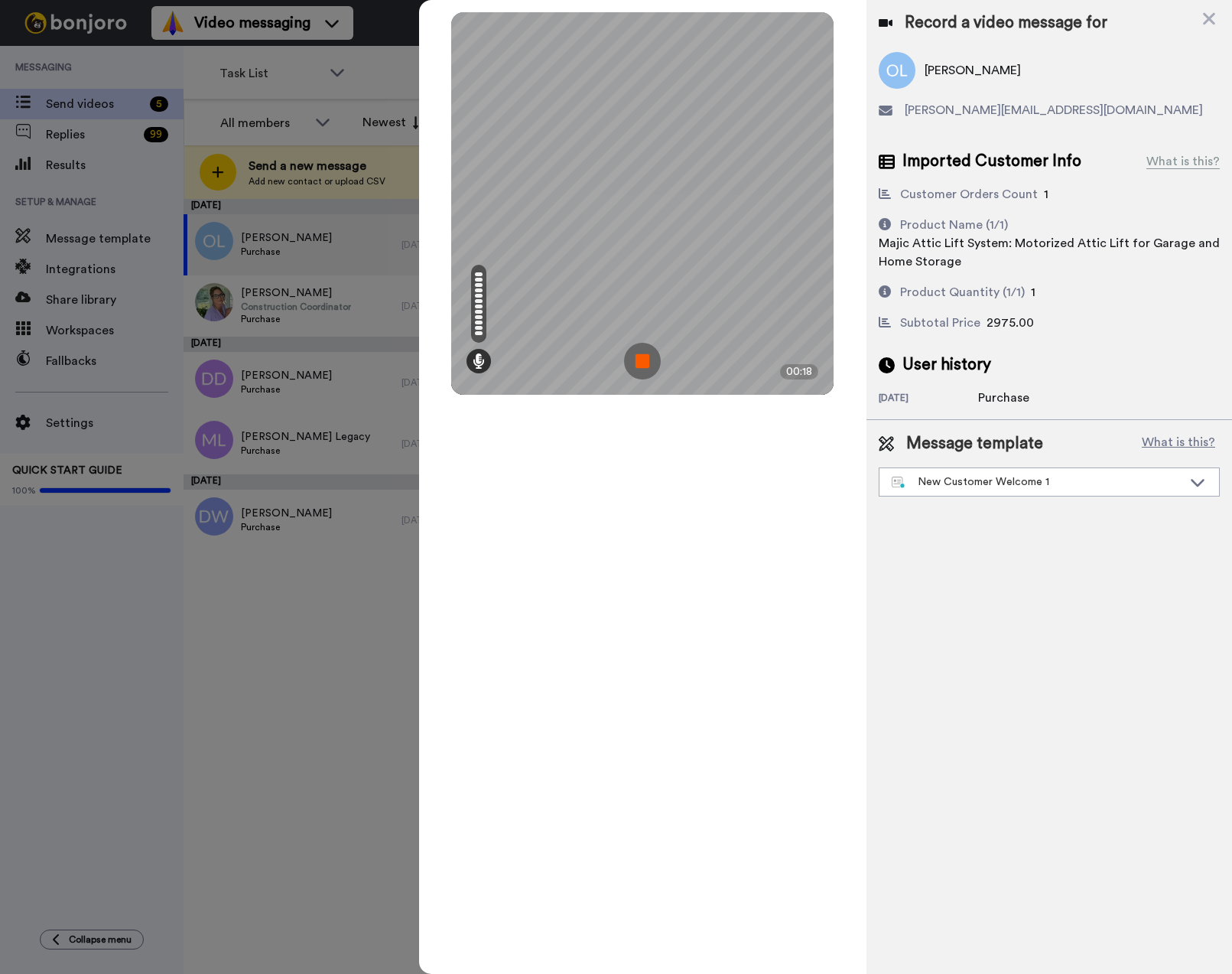
click at [642, 365] on img at bounding box center [642, 361] width 37 height 37
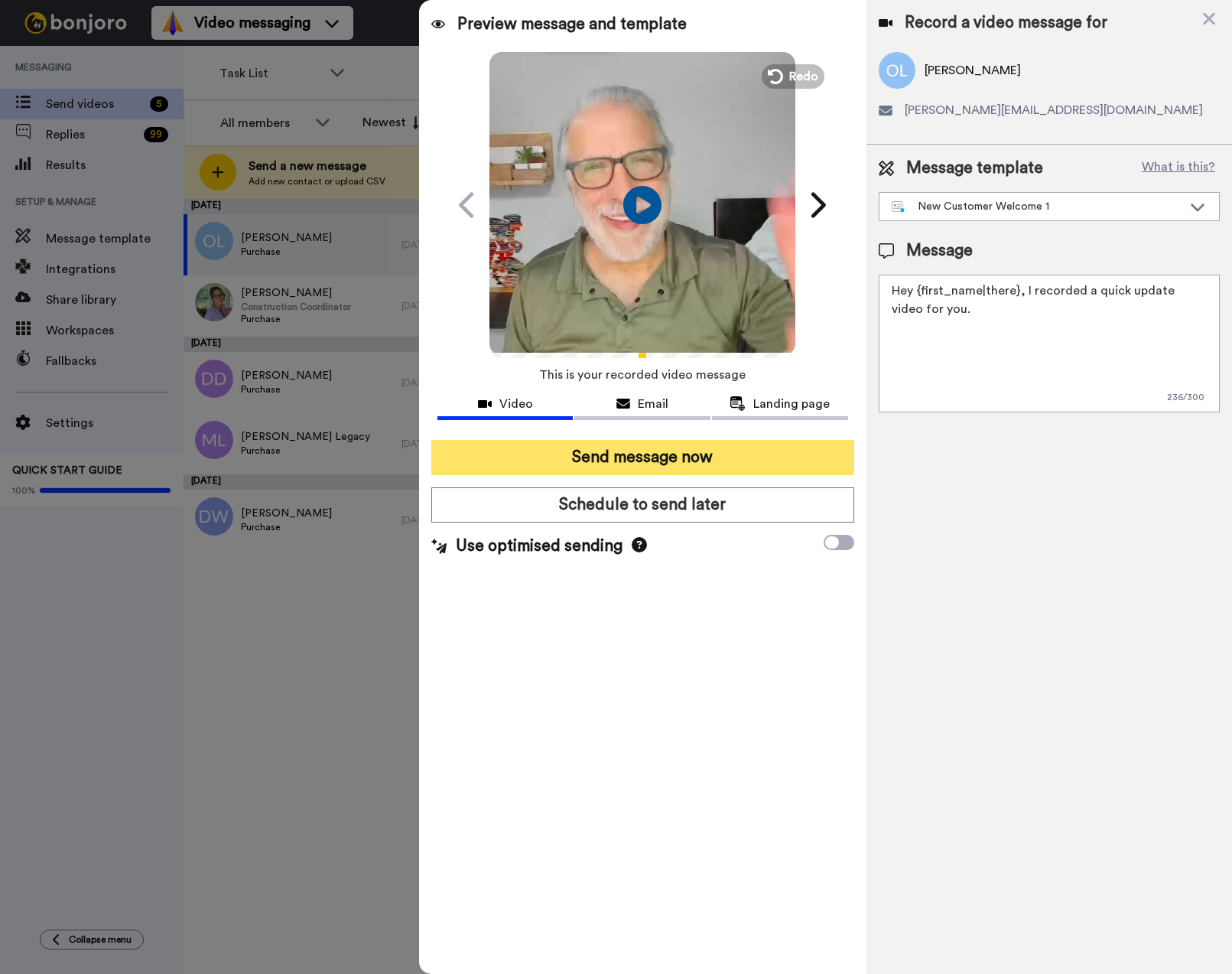
click at [664, 454] on button "Send message now" at bounding box center [642, 457] width 423 height 35
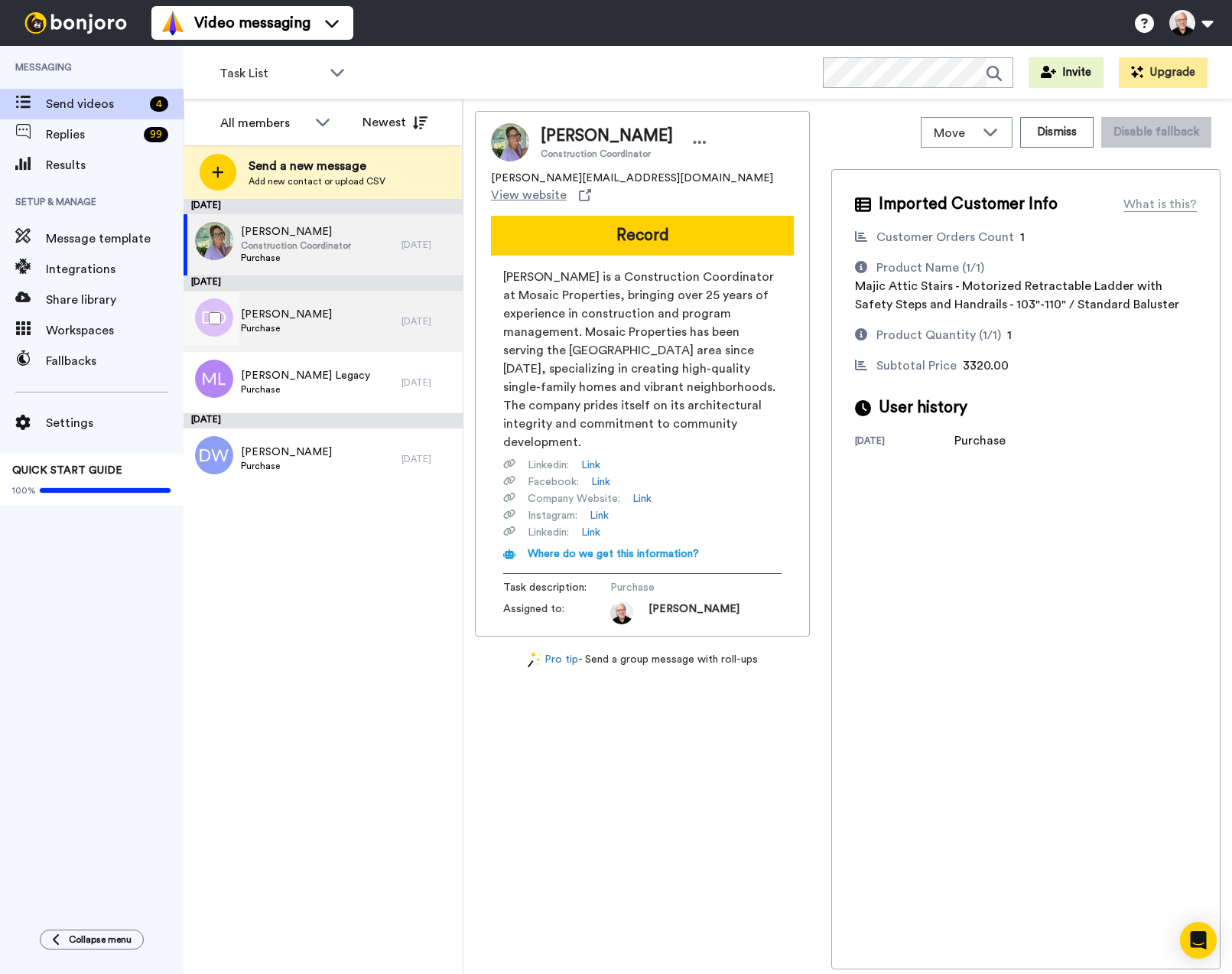
click at [277, 319] on span "David Dennis" at bounding box center [286, 315] width 91 height 15
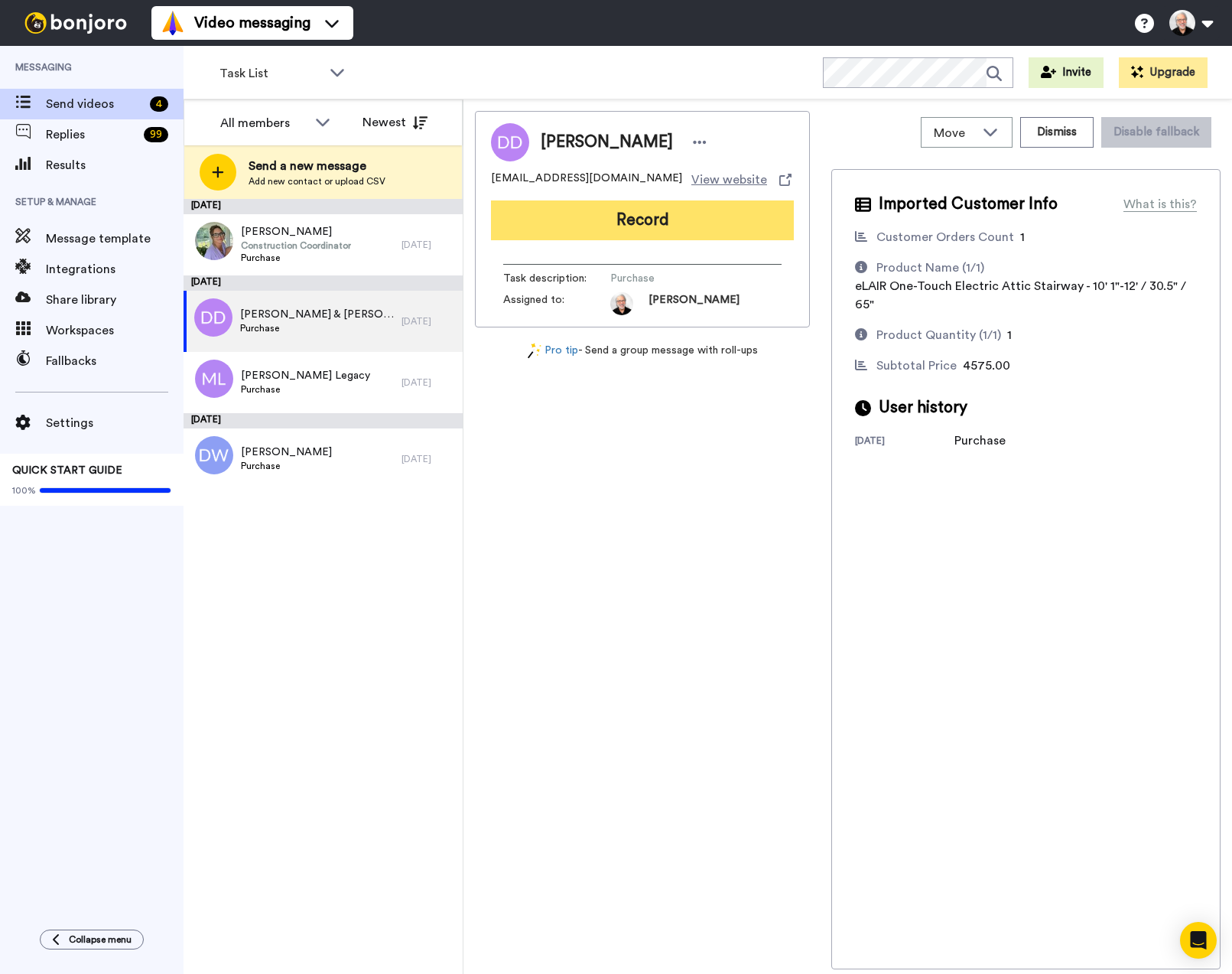
click at [656, 212] on button "Record" at bounding box center [642, 220] width 303 height 40
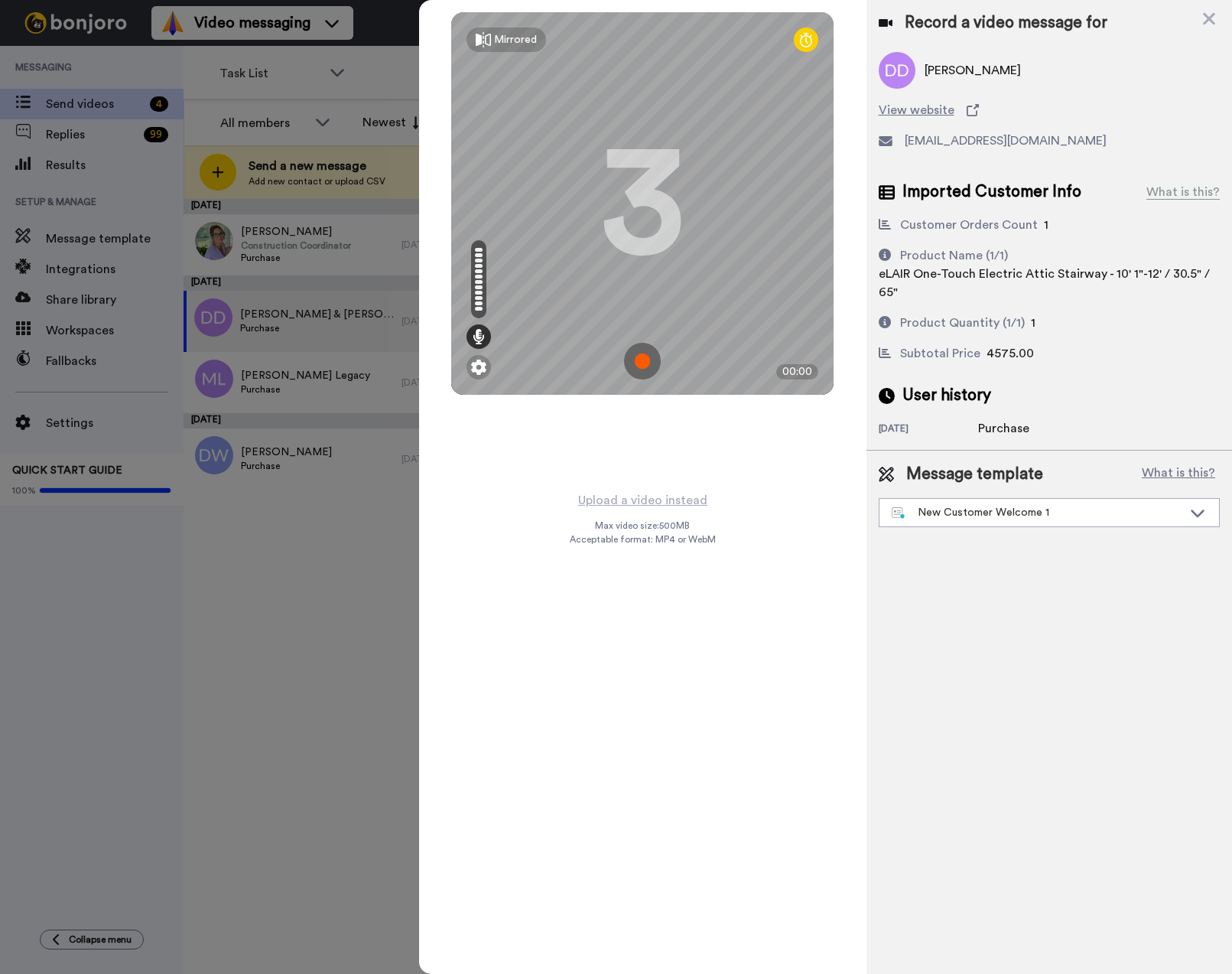
click at [881, 706] on div "Record a video message for David Dennis View website ddennis49@me.com Imported …" at bounding box center [1049, 487] width 366 height 974
click at [641, 363] on img at bounding box center [642, 361] width 37 height 37
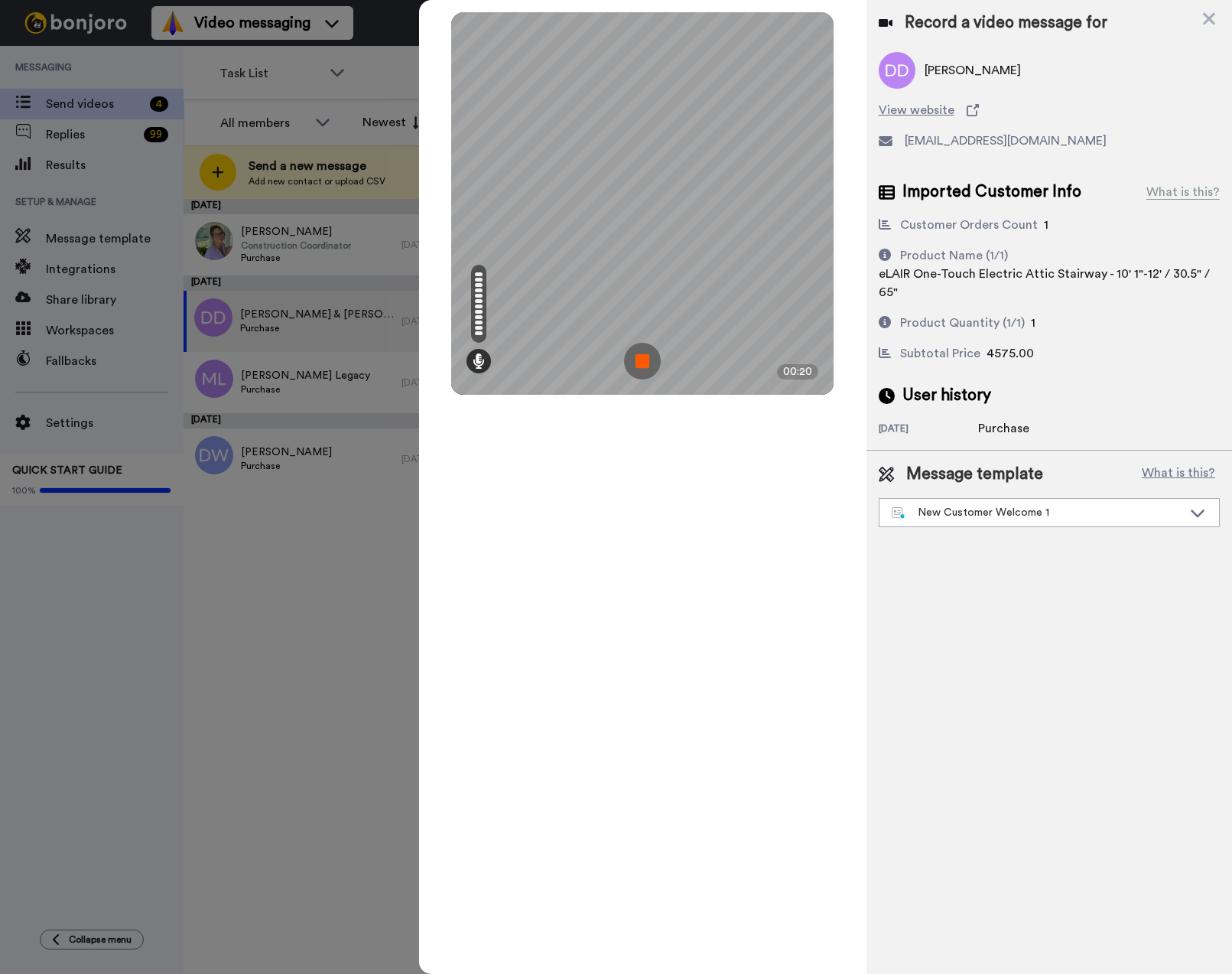
click at [638, 359] on img at bounding box center [642, 361] width 37 height 37
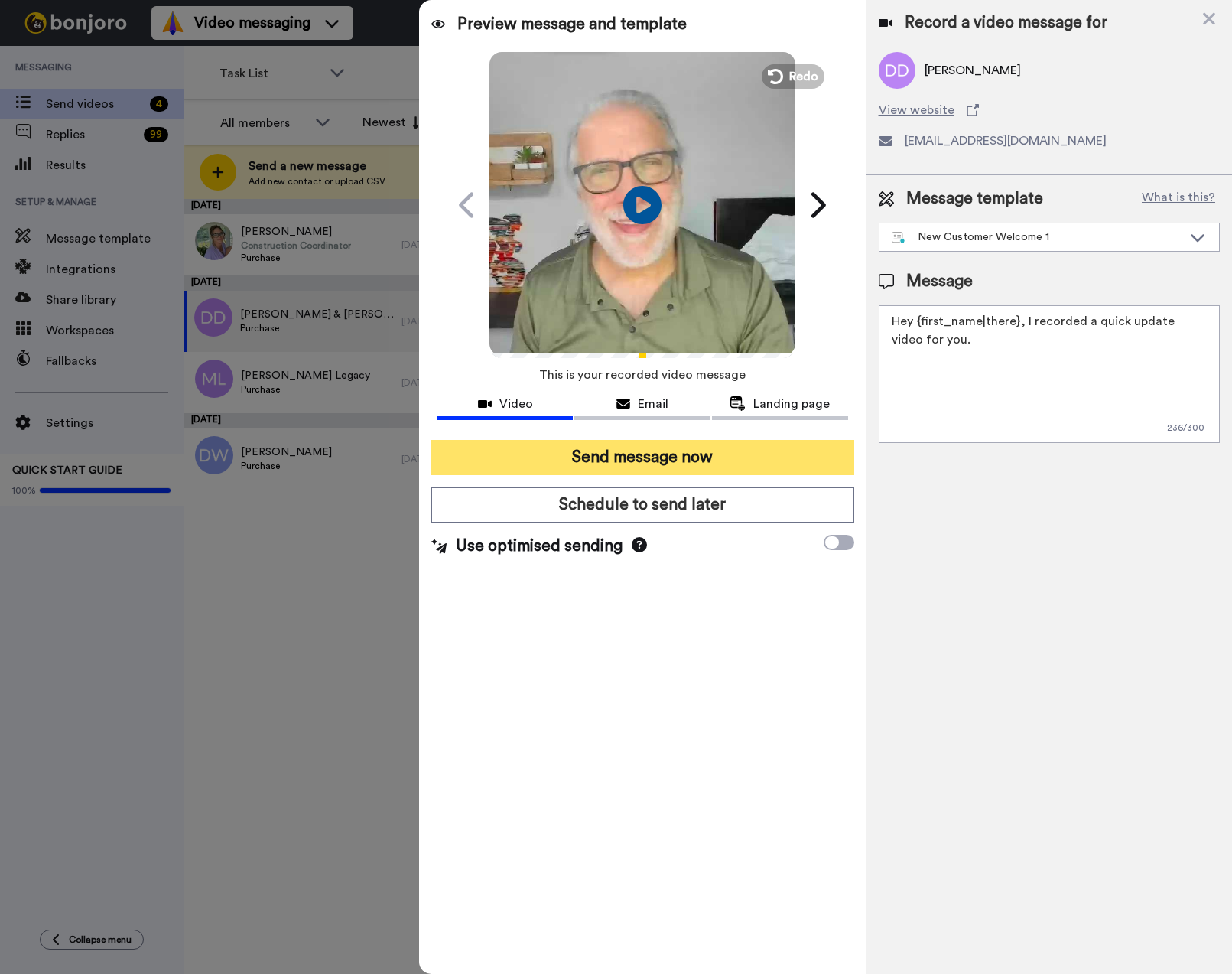
click at [636, 459] on button "Send message now" at bounding box center [642, 457] width 423 height 35
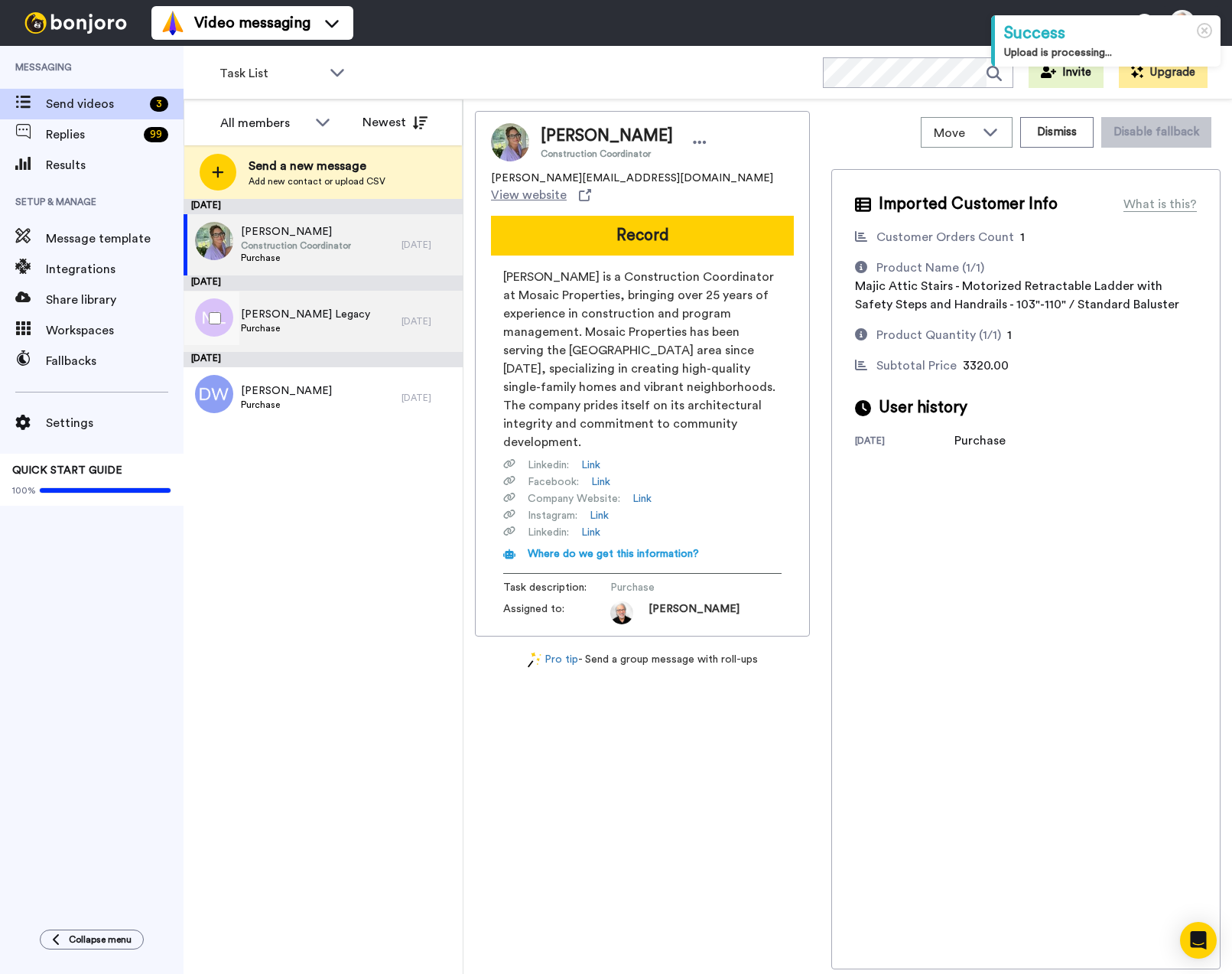
click at [285, 316] on span "[PERSON_NAME] Legacy" at bounding box center [305, 315] width 129 height 15
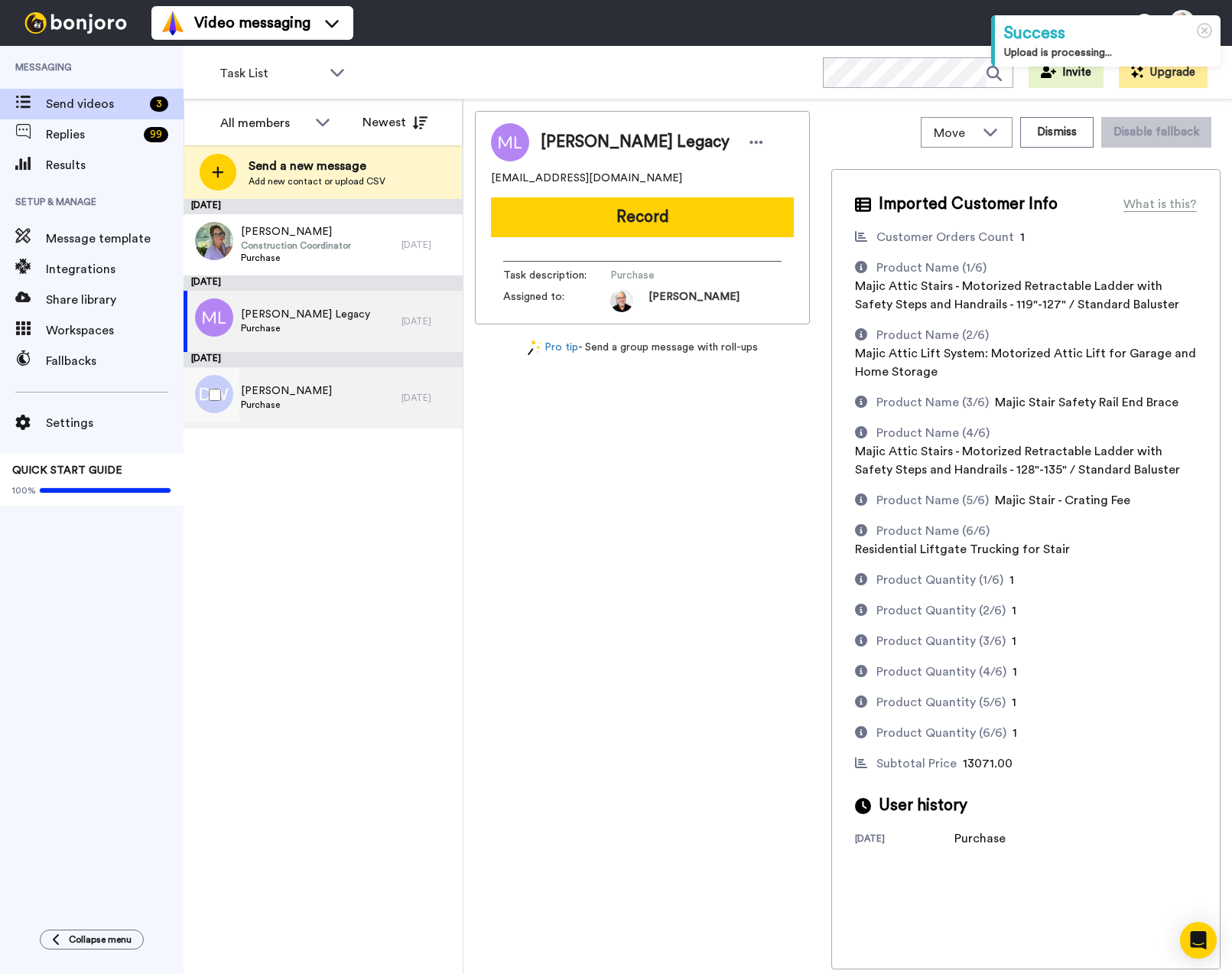
click at [268, 392] on span "[PERSON_NAME]" at bounding box center [286, 391] width 91 height 15
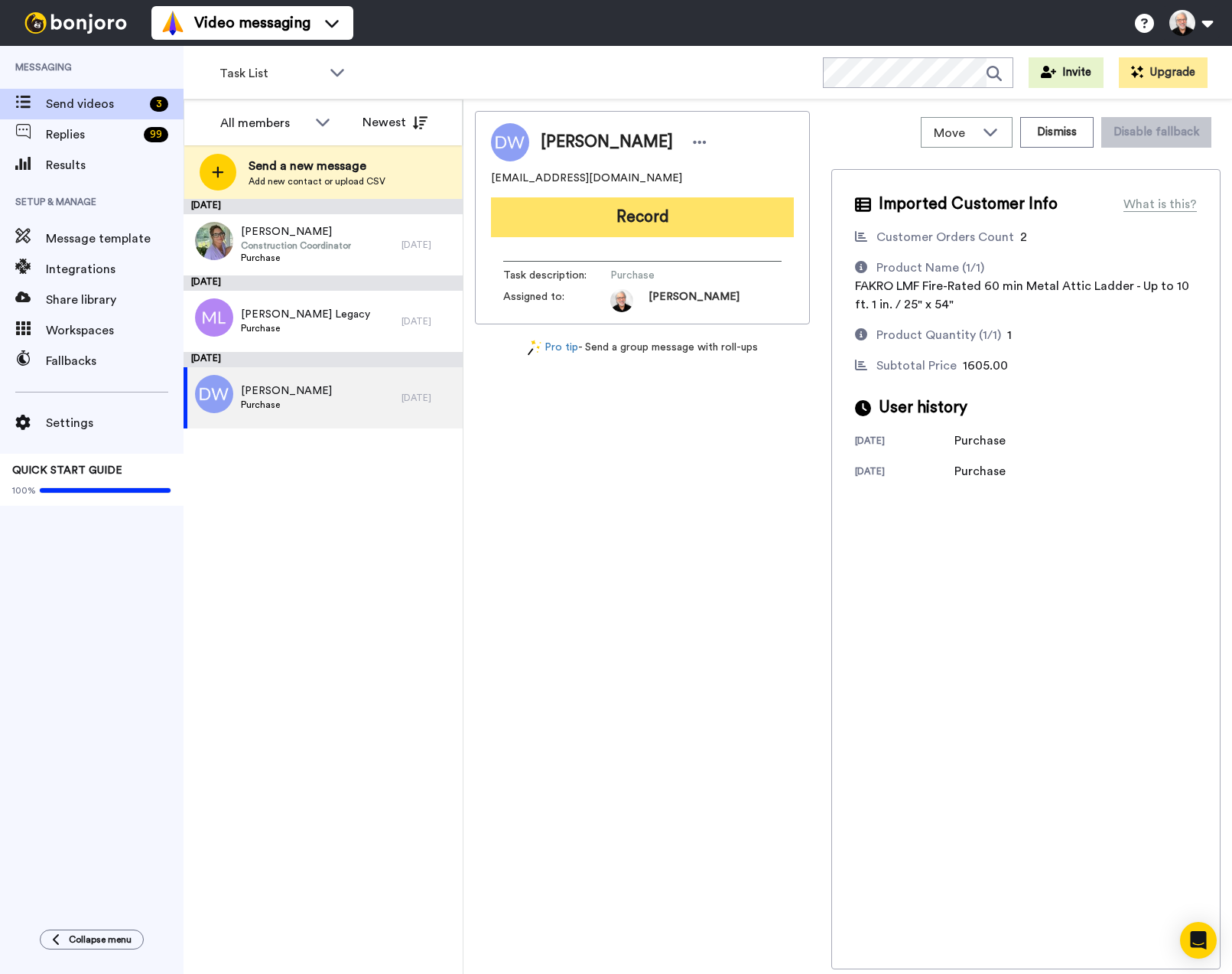
click at [649, 217] on button "Record" at bounding box center [642, 217] width 303 height 40
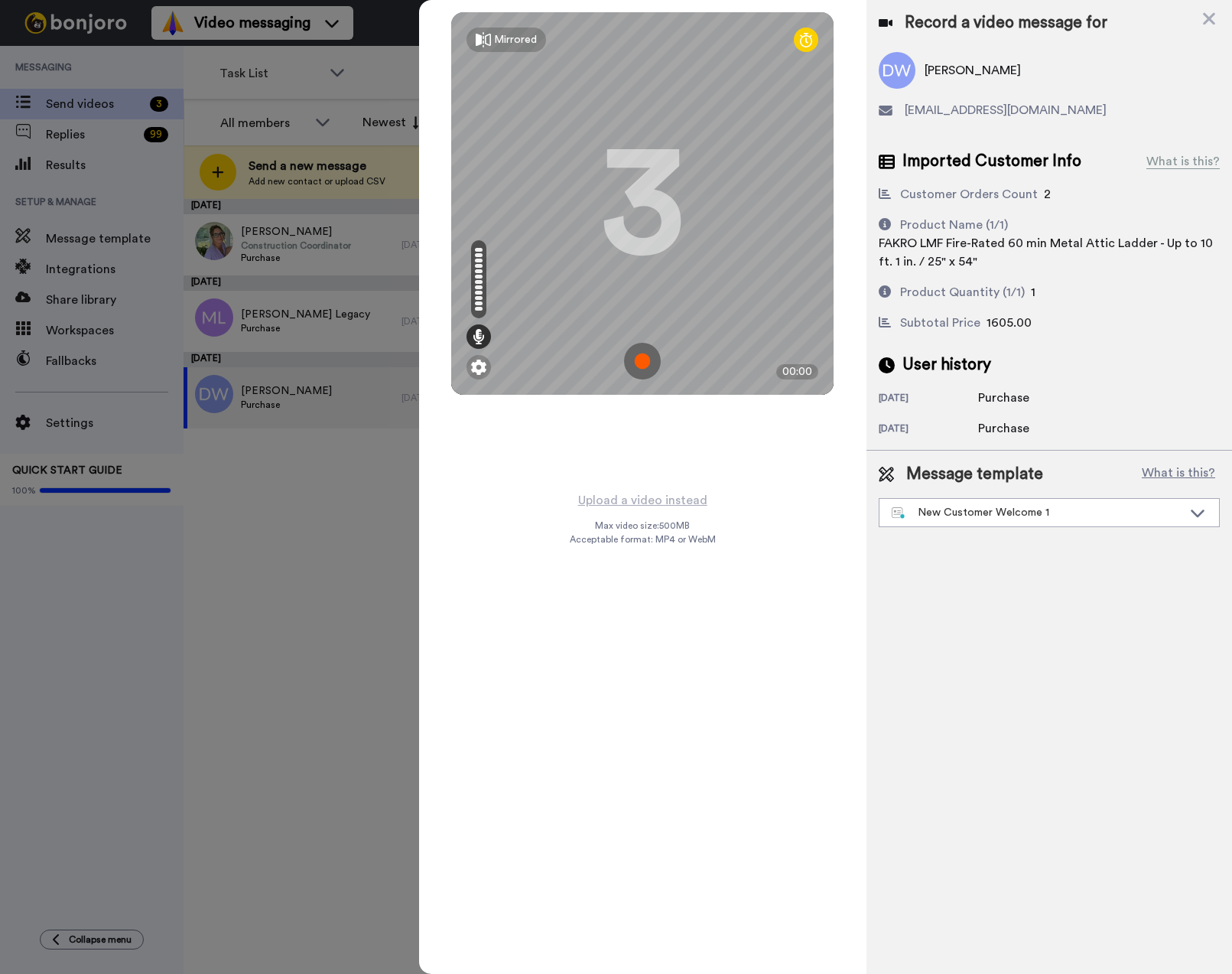
click at [640, 358] on img at bounding box center [642, 361] width 37 height 37
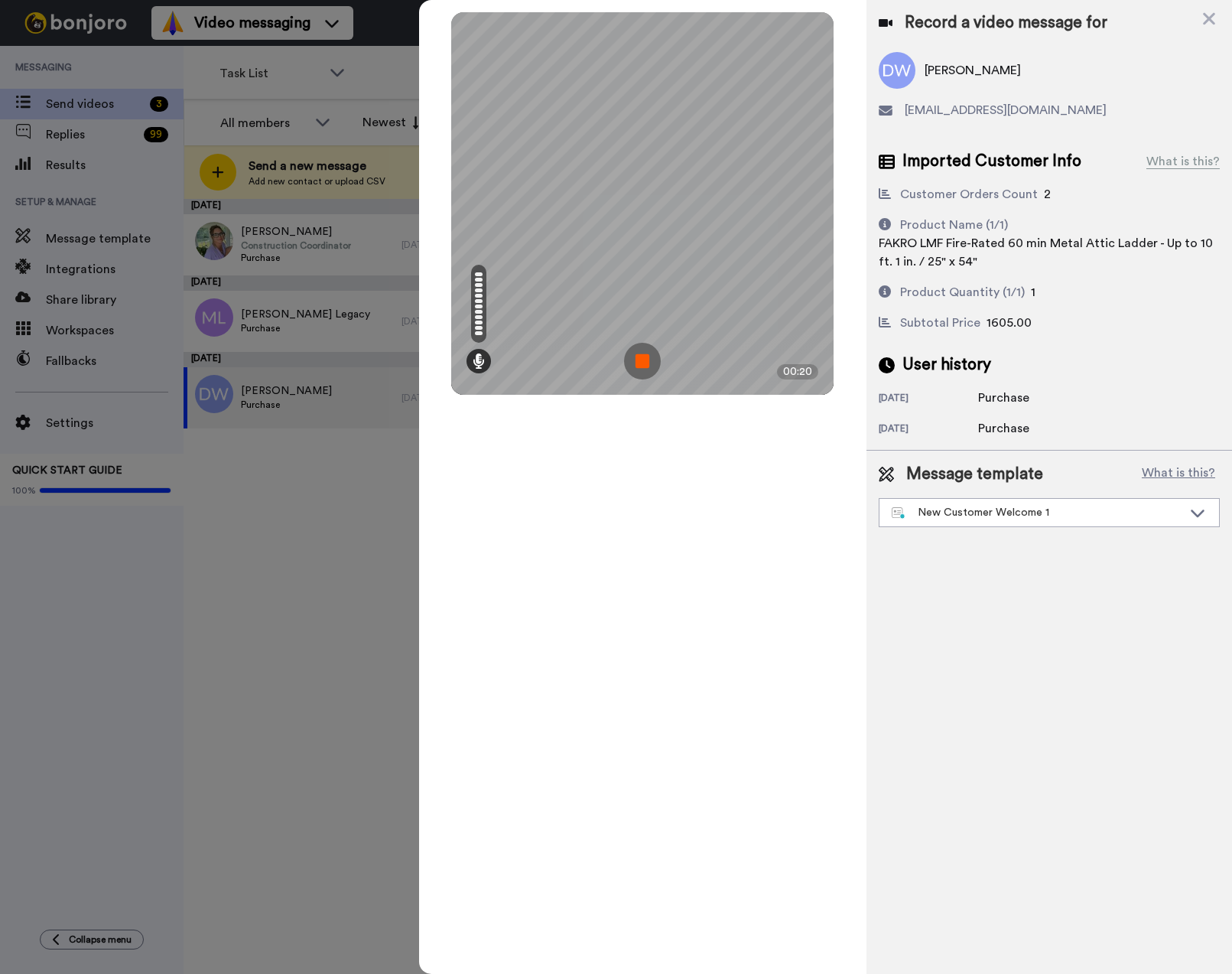
click at [627, 344] on img at bounding box center [642, 361] width 37 height 37
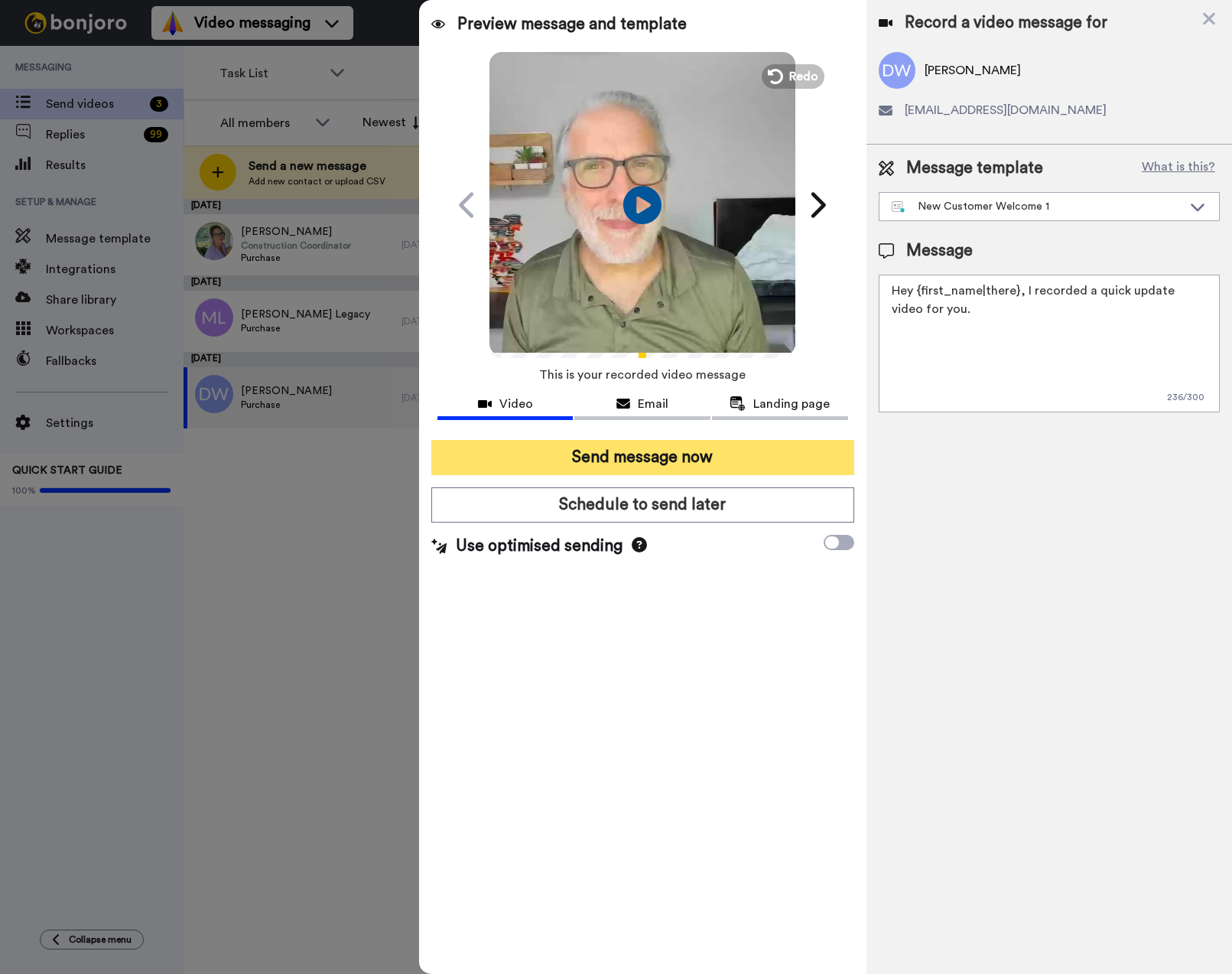
click at [627, 460] on button "Send message now" at bounding box center [642, 457] width 423 height 35
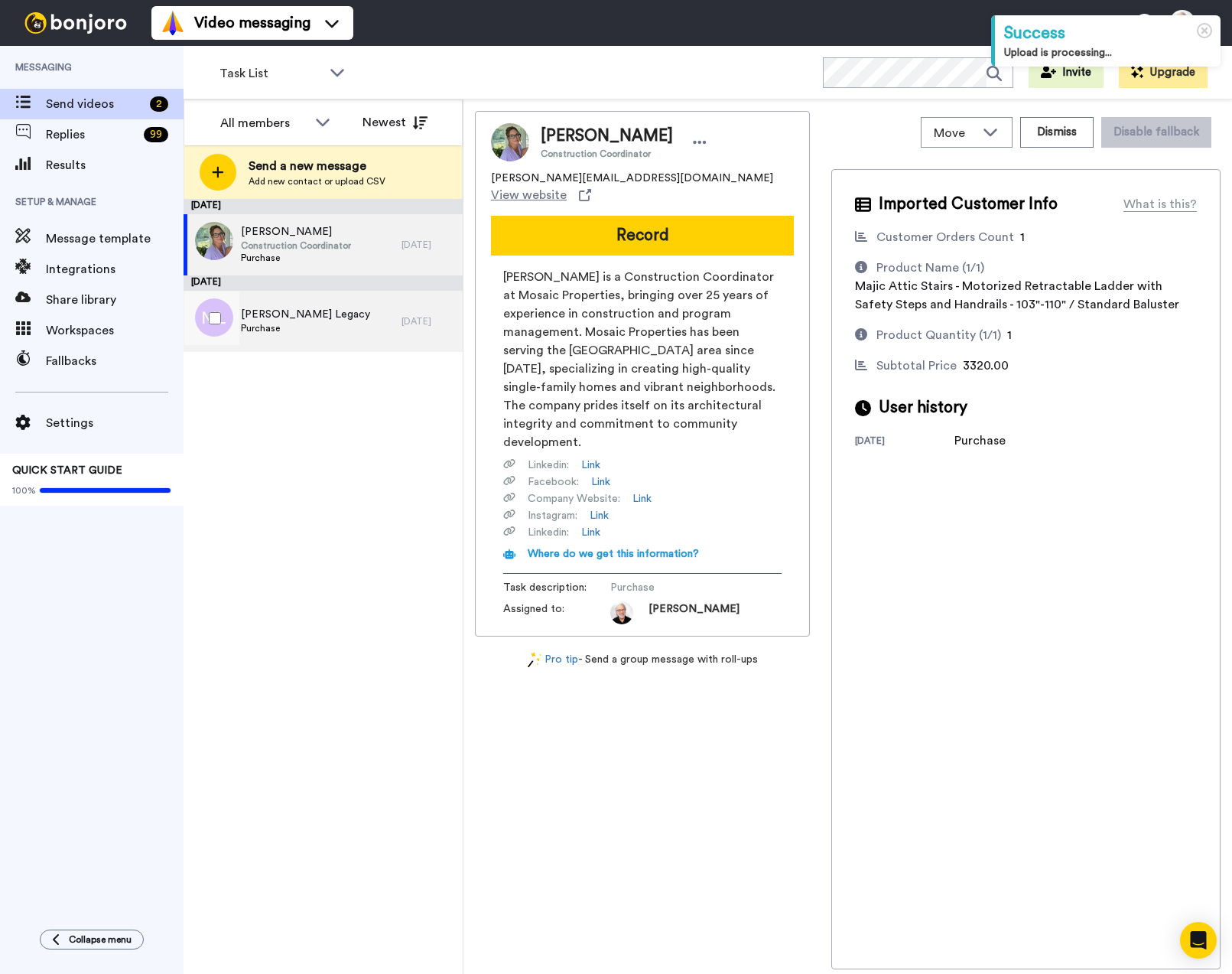
click at [340, 331] on div "[PERSON_NAME] Legacy Purchase" at bounding box center [292, 322] width 218 height 61
